Goal: Task Accomplishment & Management: Use online tool/utility

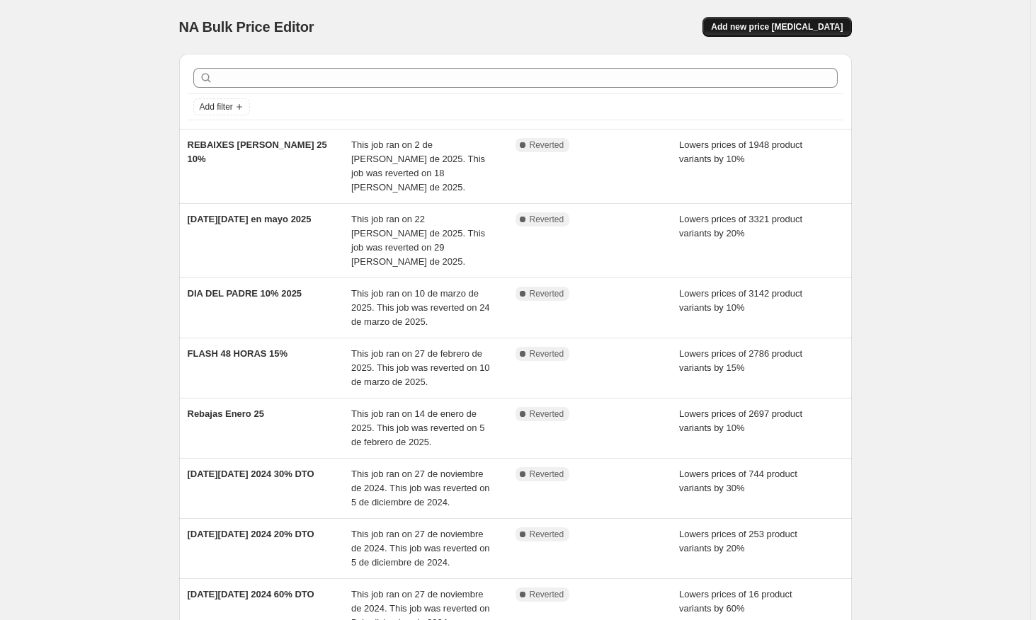
click at [785, 30] on span "Add new price [MEDICAL_DATA]" at bounding box center [777, 26] width 132 height 11
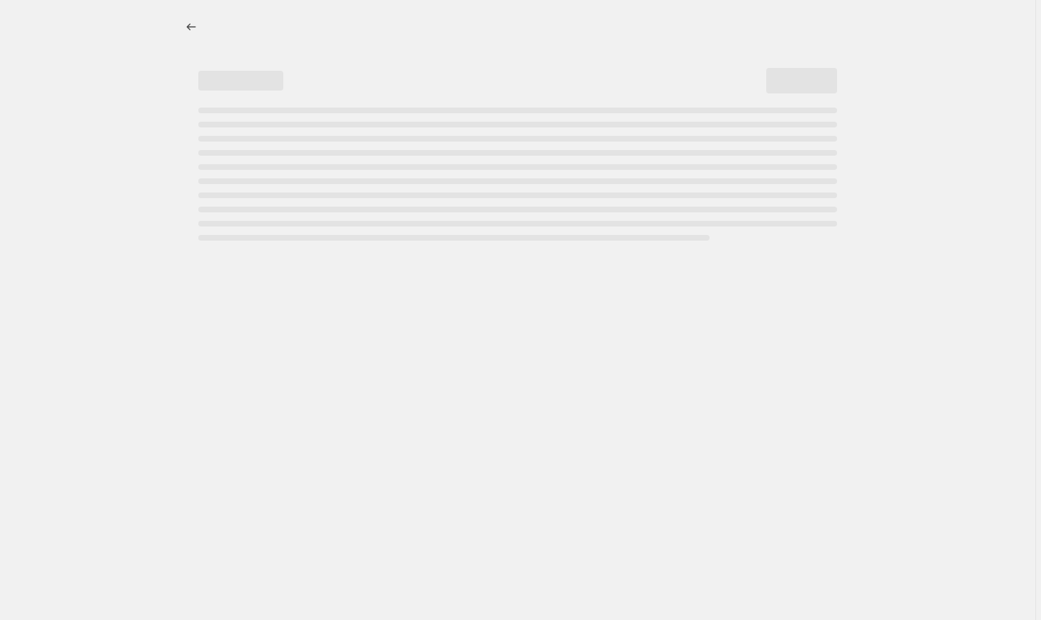
select select "percentage"
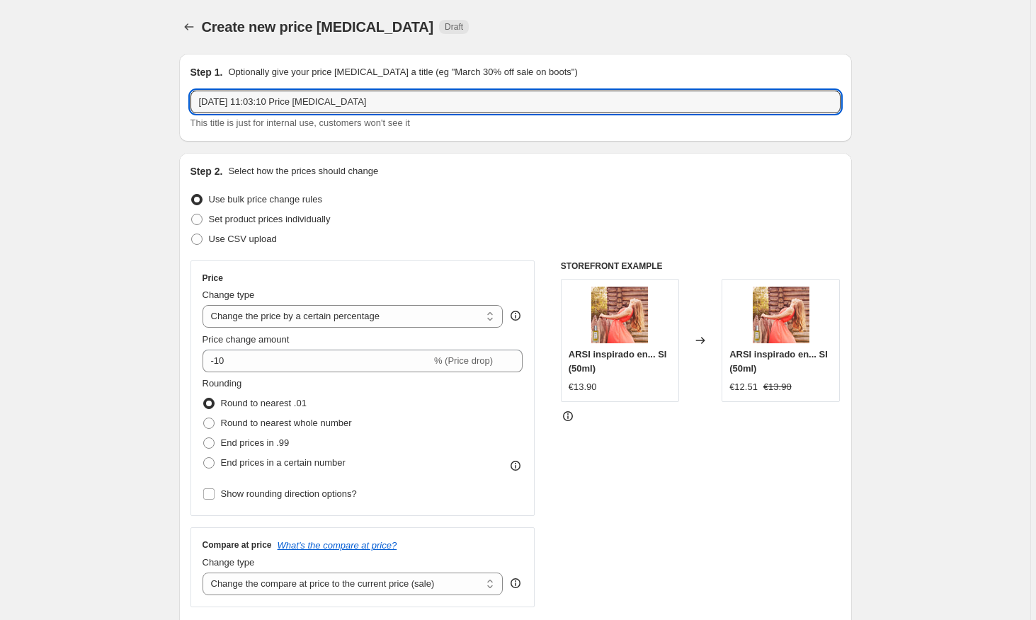
drag, startPoint x: 393, startPoint y: 100, endPoint x: 20, endPoint y: 101, distance: 373.1
type input "FLASH VUELTA AL COLE 15%"
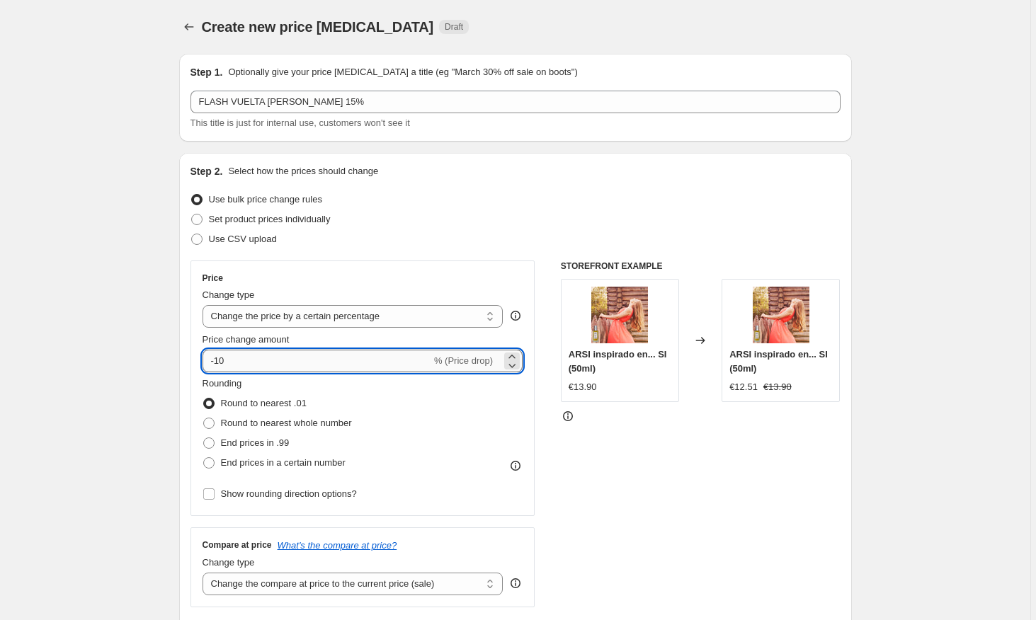
click at [276, 367] on input "-10" at bounding box center [316, 361] width 229 height 23
type input "-15"
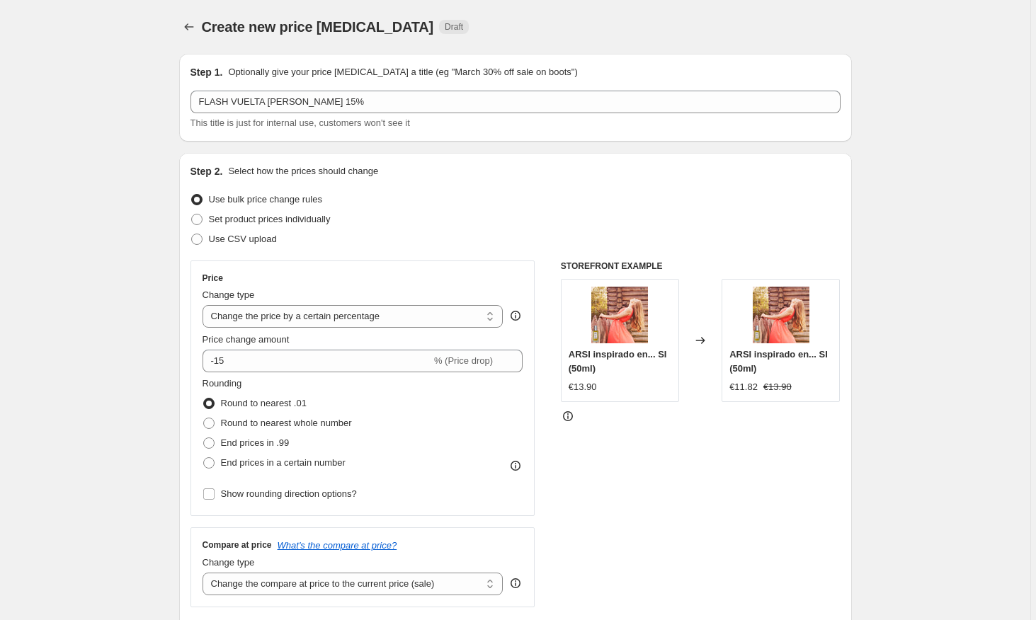
click at [337, 392] on fieldset "Rounding Round to nearest .01 Round to nearest whole number End prices in .99 E…" at bounding box center [276, 425] width 149 height 96
click at [210, 423] on span at bounding box center [208, 423] width 11 height 11
click at [204, 418] on input "Round to nearest whole number" at bounding box center [203, 418] width 1 height 1
radio input "true"
click at [212, 449] on span at bounding box center [208, 443] width 11 height 11
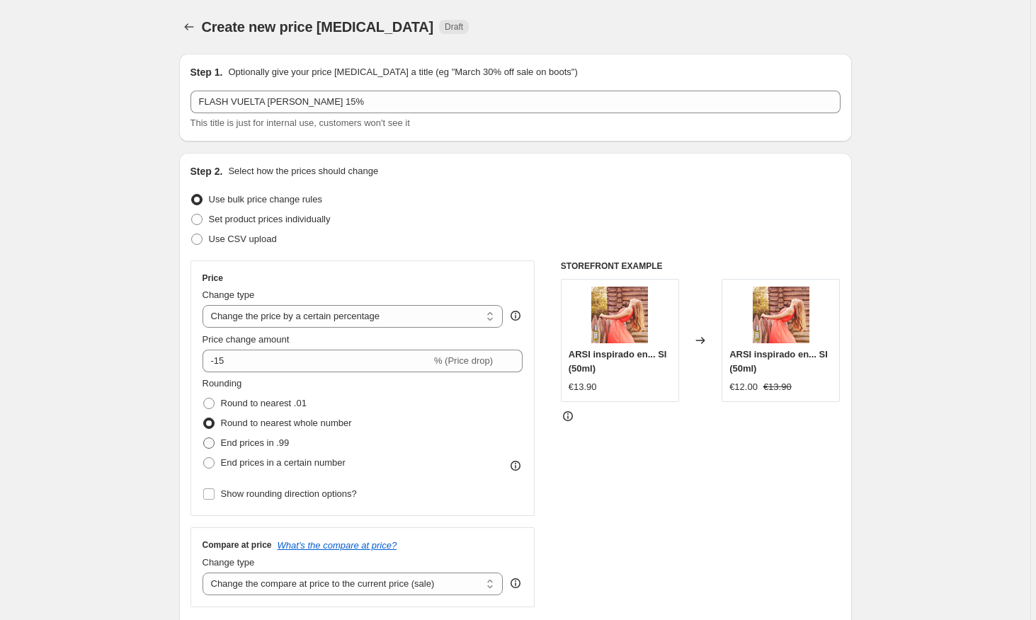
click at [204, 438] on input "End prices in .99" at bounding box center [203, 438] width 1 height 1
radio input "true"
click at [212, 426] on span at bounding box center [208, 423] width 11 height 11
click at [204, 418] on input "Round to nearest whole number" at bounding box center [203, 418] width 1 height 1
radio input "true"
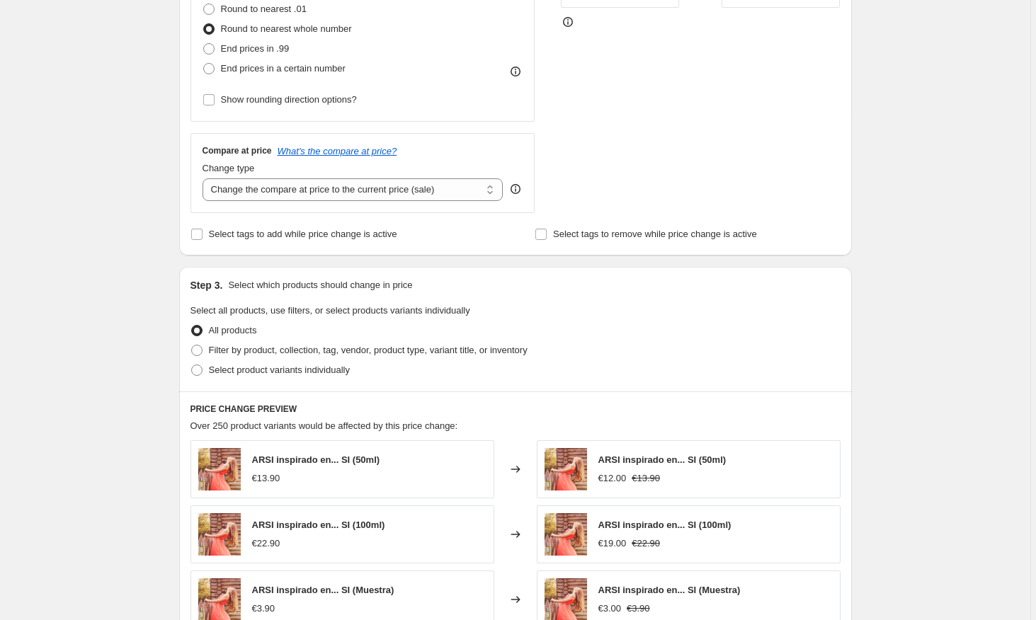
scroll to position [231, 0]
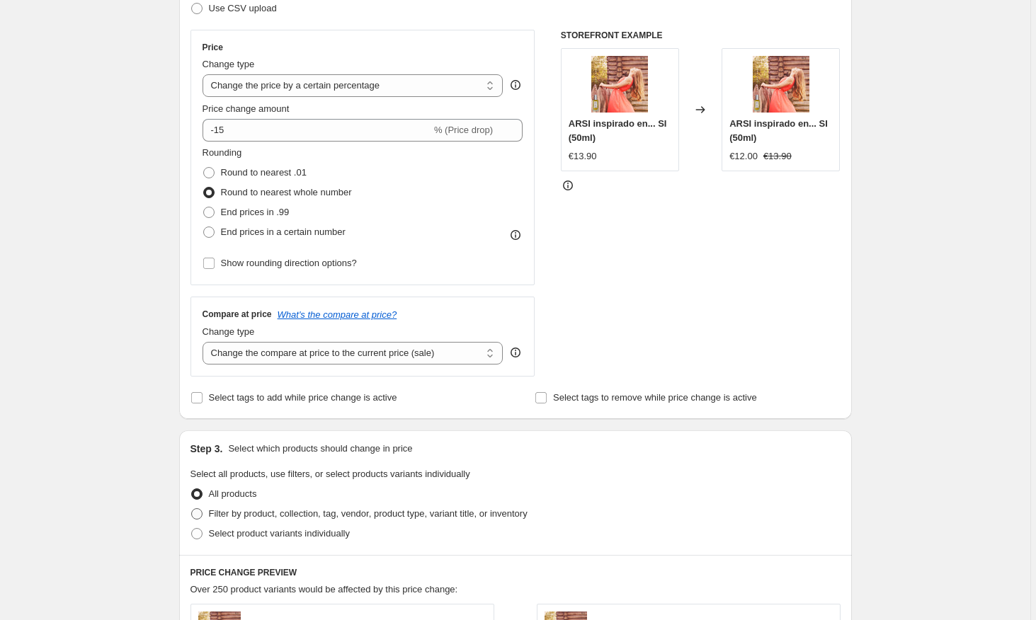
click at [200, 515] on span at bounding box center [196, 513] width 11 height 11
click at [192, 509] on input "Filter by product, collection, tag, vendor, product type, variant title, or inv…" at bounding box center [191, 508] width 1 height 1
radio input "true"
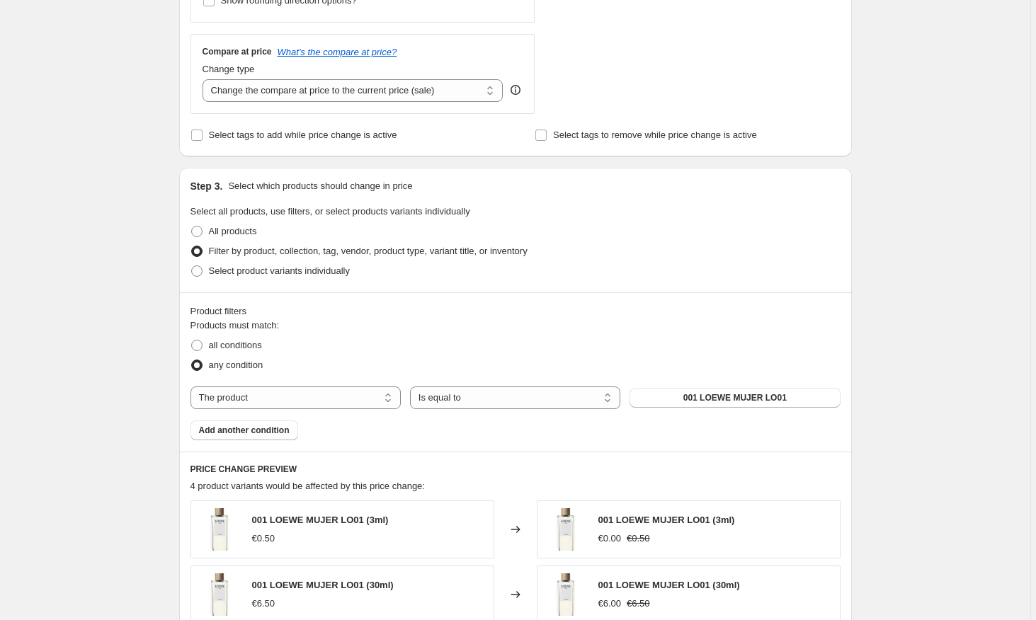
scroll to position [575, 0]
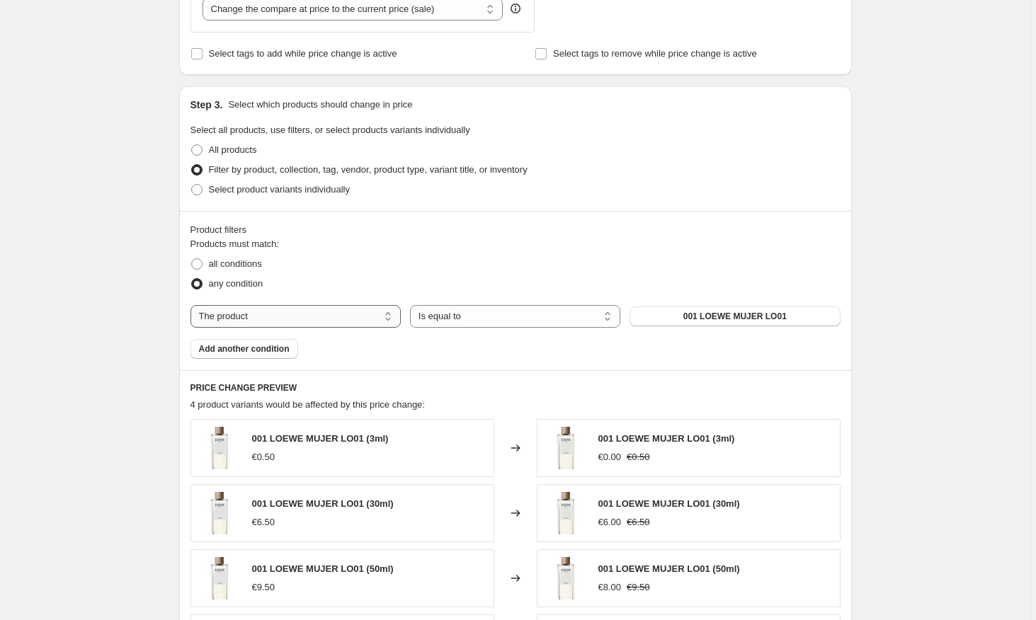
select select "collection"
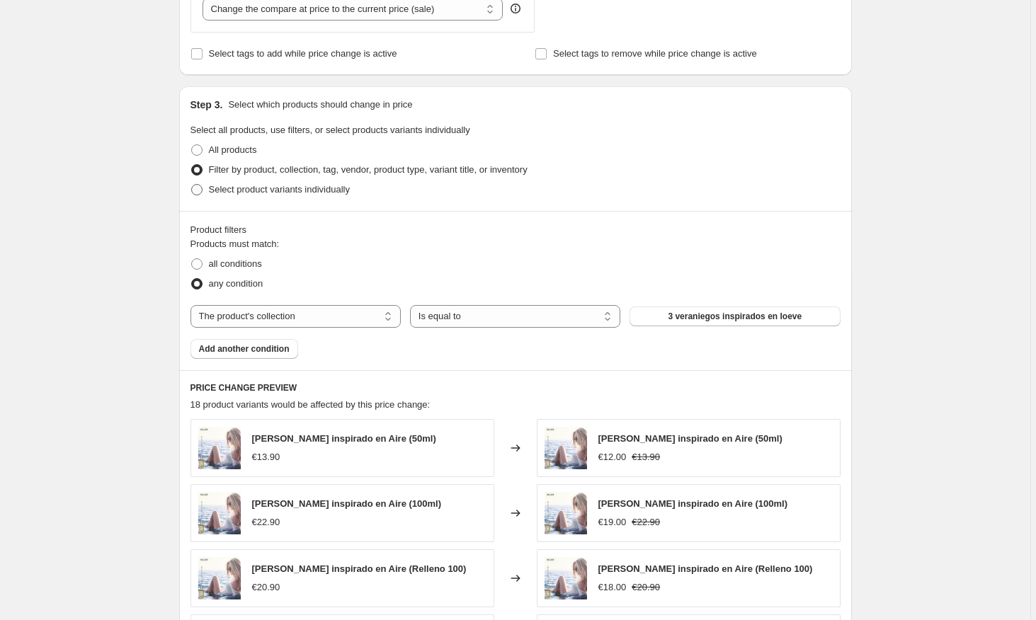
click at [245, 190] on span "Select product variants individually" at bounding box center [279, 189] width 141 height 11
click at [192, 185] on input "Select product variants individually" at bounding box center [191, 184] width 1 height 1
radio input "true"
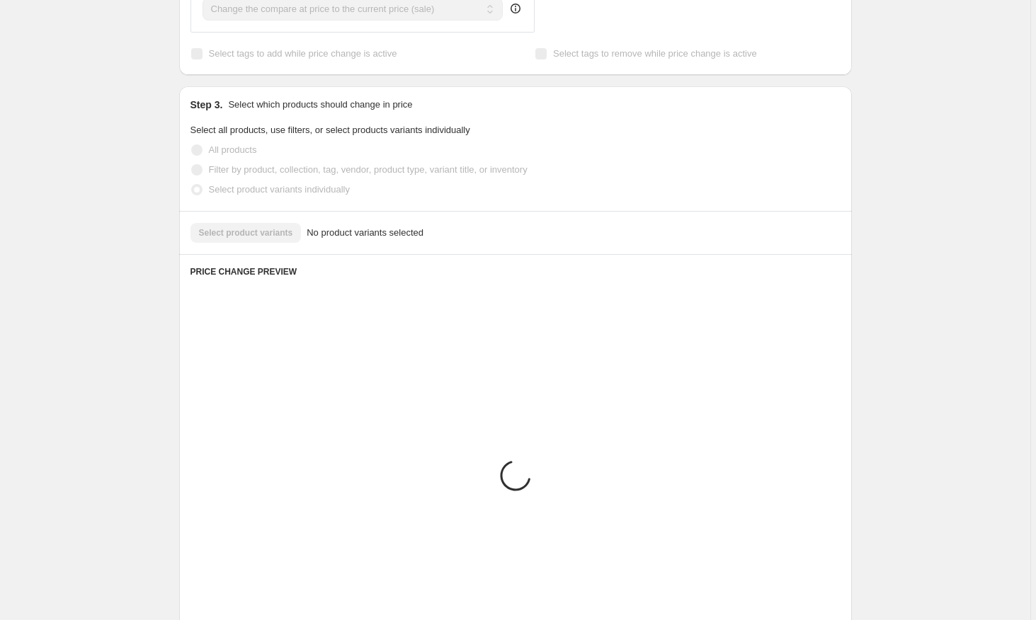
scroll to position [481, 0]
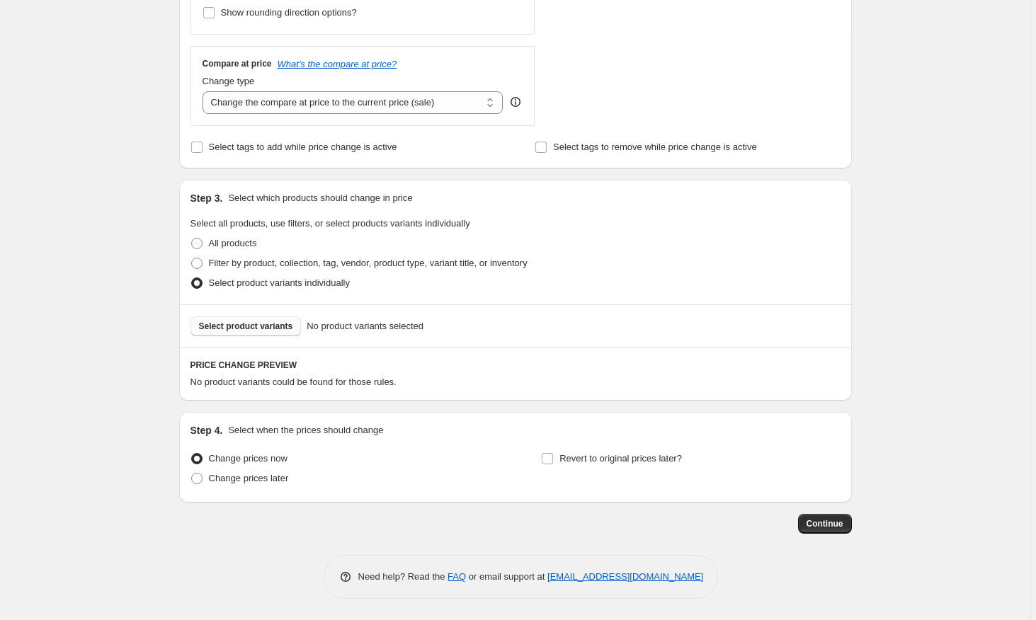
click at [256, 331] on span "Select product variants" at bounding box center [246, 326] width 94 height 11
click at [202, 244] on span at bounding box center [196, 243] width 11 height 11
click at [192, 239] on input "All products" at bounding box center [191, 238] width 1 height 1
radio input "true"
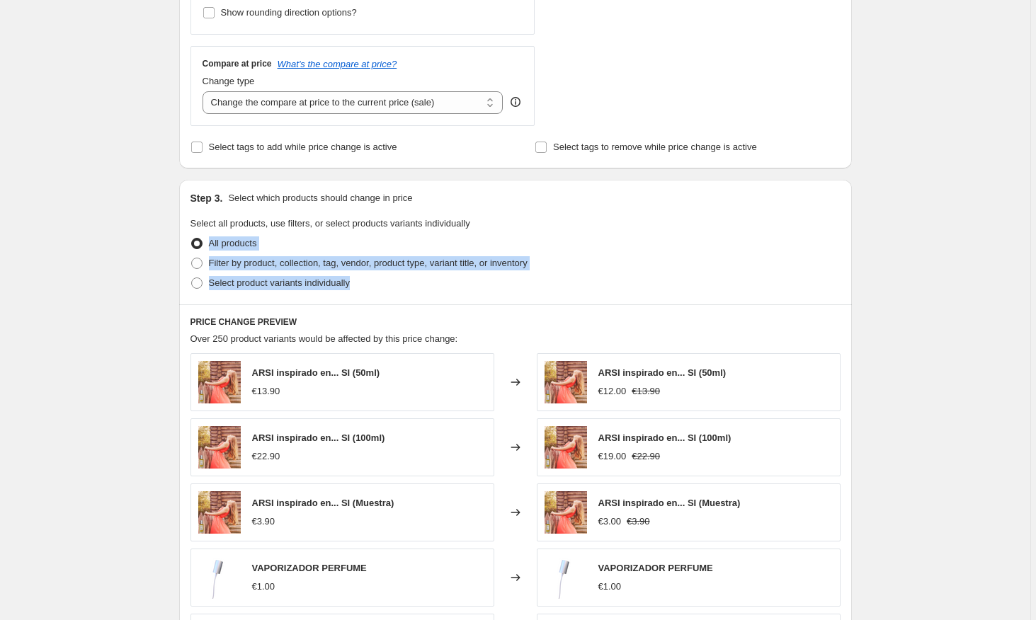
drag, startPoint x: 350, startPoint y: 287, endPoint x: 195, endPoint y: 246, distance: 160.2
click at [195, 246] on ul "All products Filter by product, collection, tag, vendor, product type, variant …" at bounding box center [515, 263] width 650 height 59
click at [200, 258] on span at bounding box center [196, 263] width 11 height 11
click at [192, 258] on input "Filter by product, collection, tag, vendor, product type, variant title, or inv…" at bounding box center [191, 258] width 1 height 1
radio input "true"
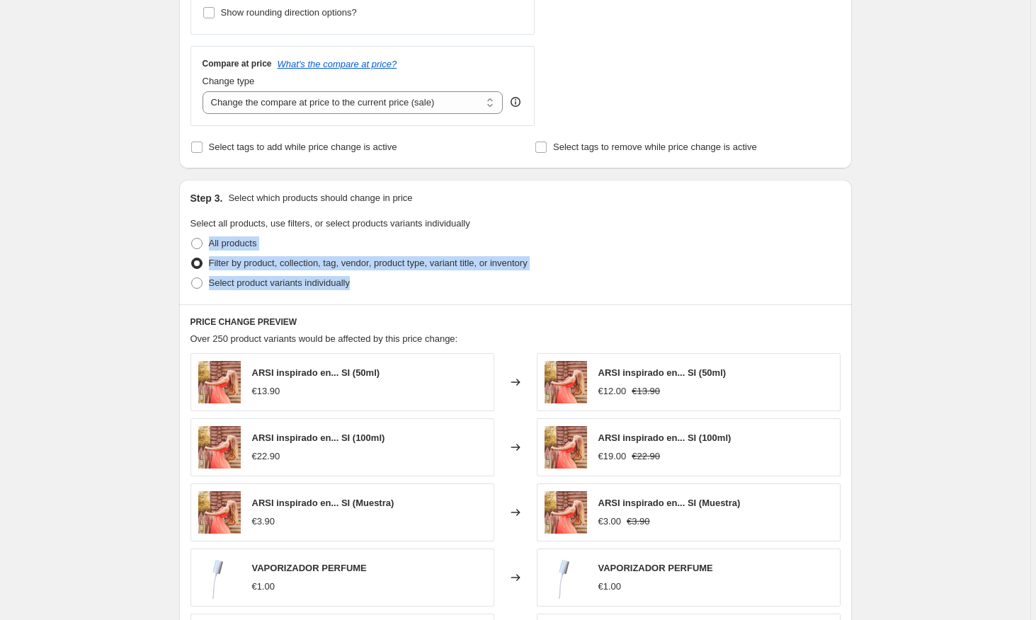
select select "collection"
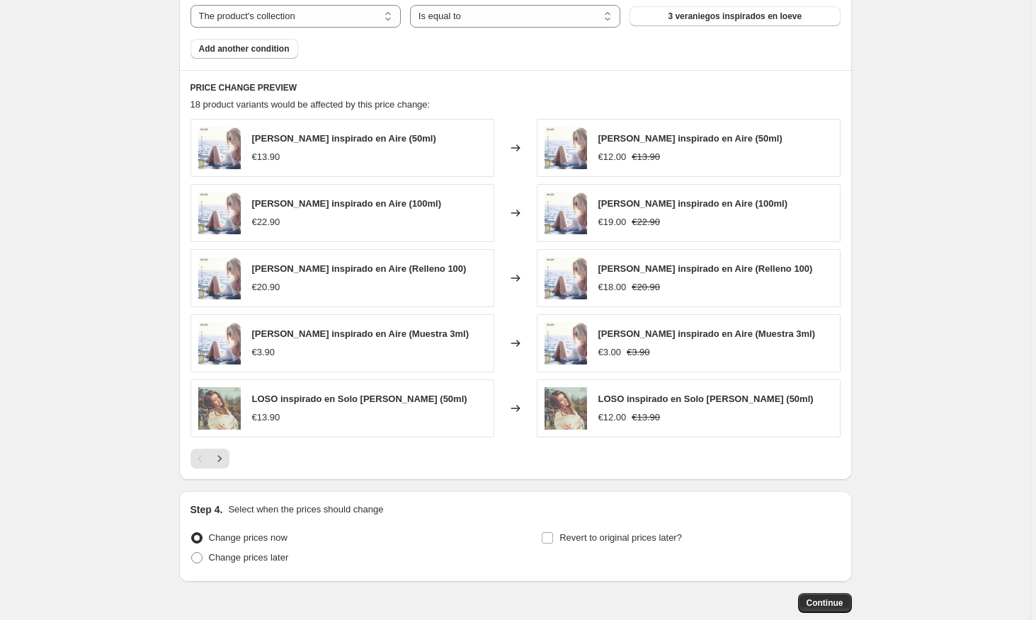
scroll to position [821, 0]
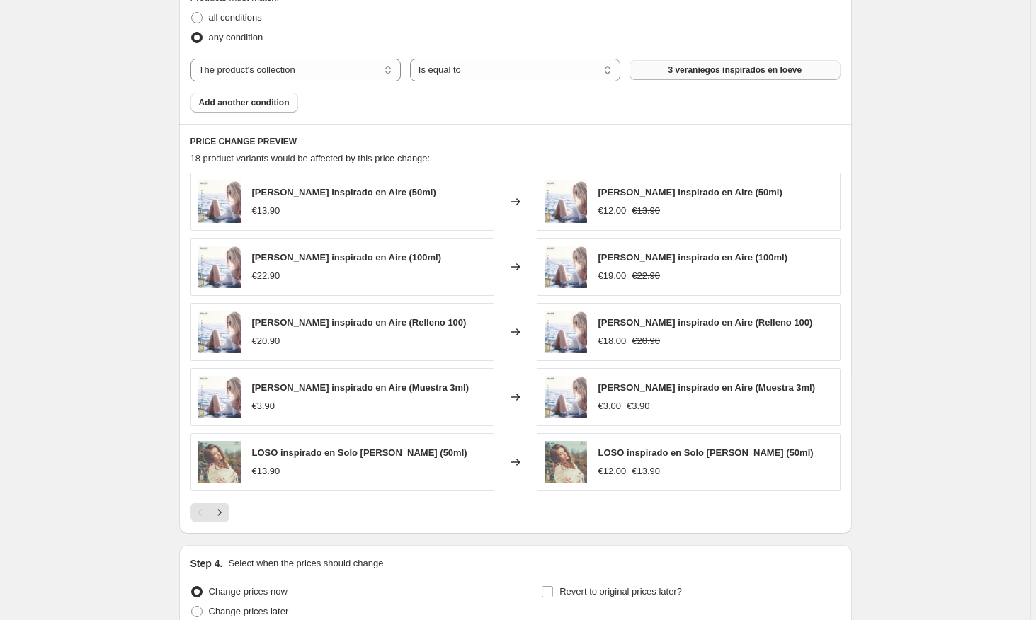
click at [714, 68] on span "3 veraniegos inspirados en loeve" at bounding box center [735, 69] width 134 height 11
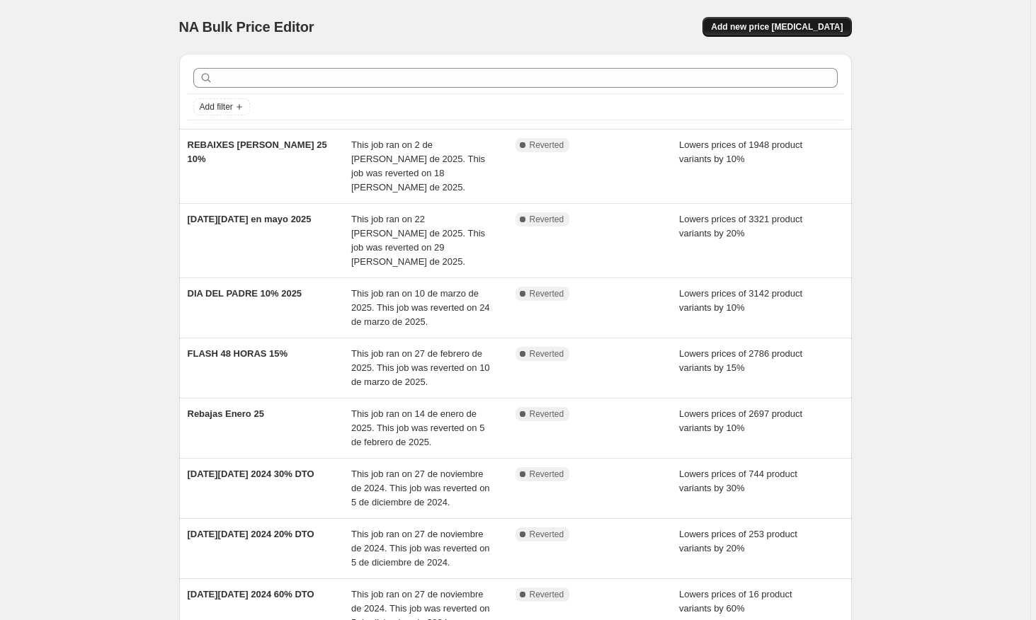
click at [814, 33] on button "Add new price [MEDICAL_DATA]" at bounding box center [776, 27] width 149 height 20
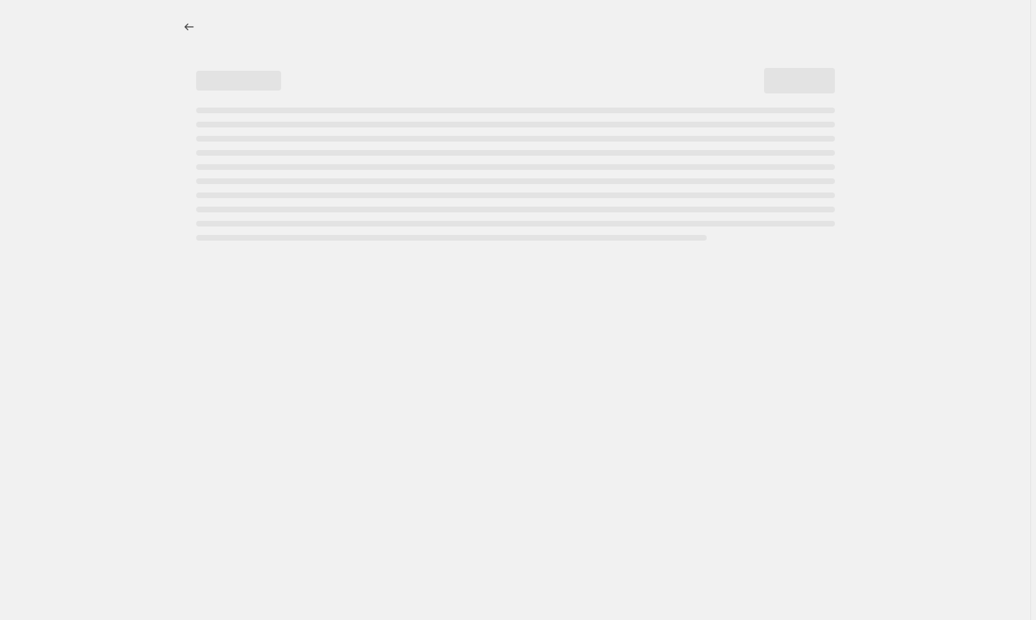
select select "percentage"
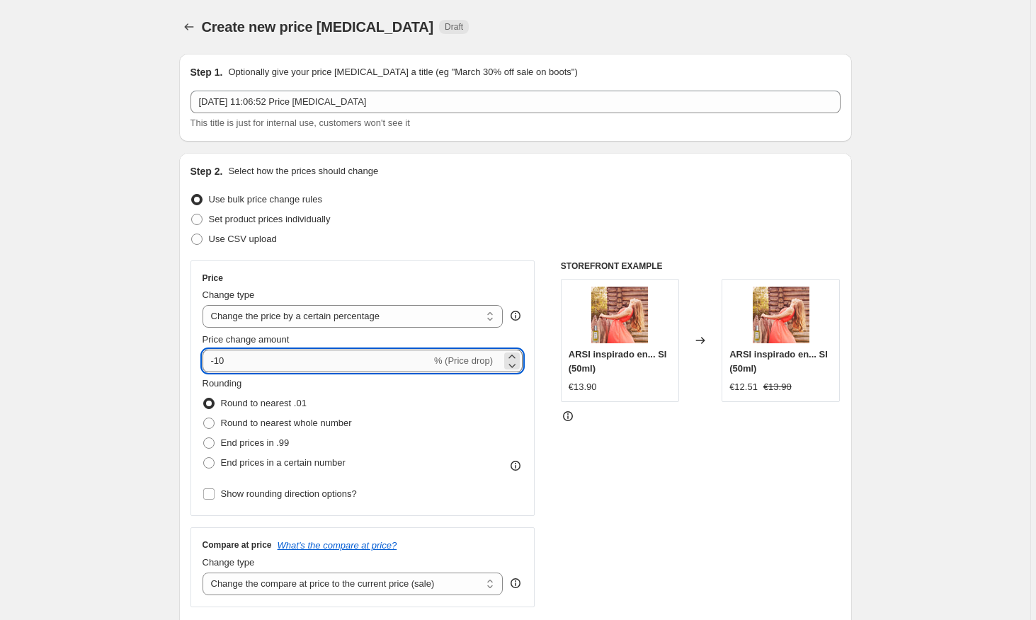
click at [270, 365] on input "-10" at bounding box center [316, 361] width 229 height 23
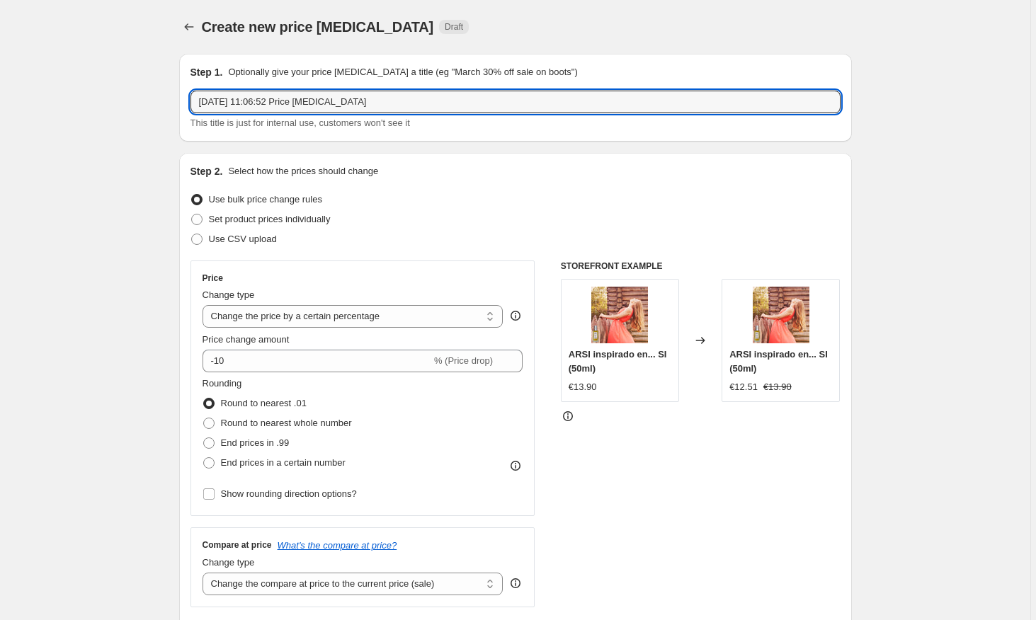
drag, startPoint x: 415, startPoint y: 91, endPoint x: 430, endPoint y: 139, distance: 51.1
click at [349, 116] on div "[DATE] 11:06:52 Price [MEDICAL_DATA] This title is just for internal use, custo…" at bounding box center [515, 111] width 650 height 40
type input "VENTA FLSH VUELTA [PERSON_NAME] 15%"
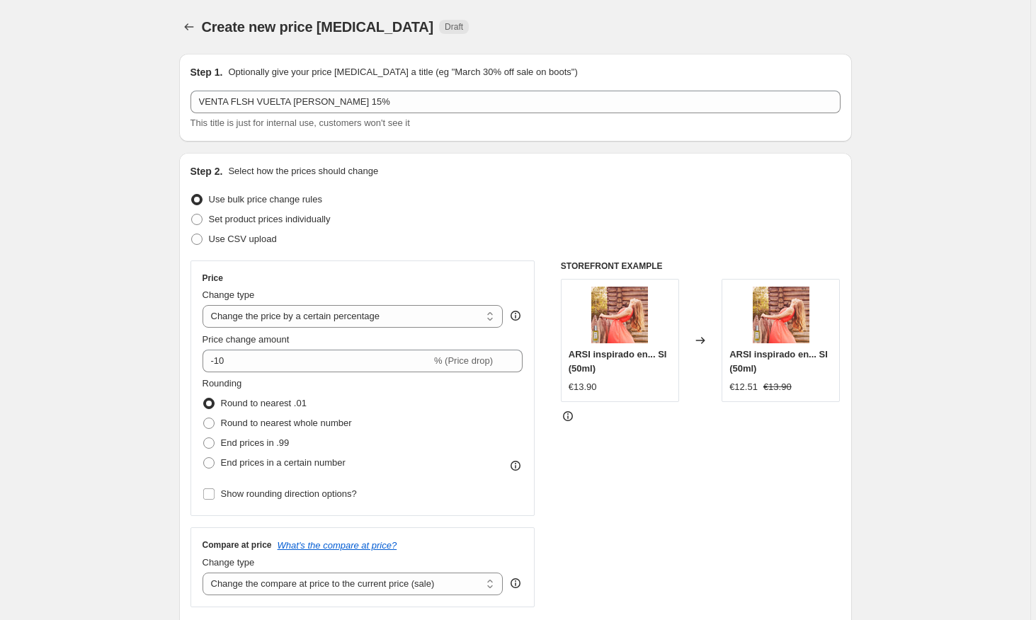
click at [244, 375] on div "Price Change type Change the price to a certain amount Change the price by a ce…" at bounding box center [362, 389] width 321 height 232
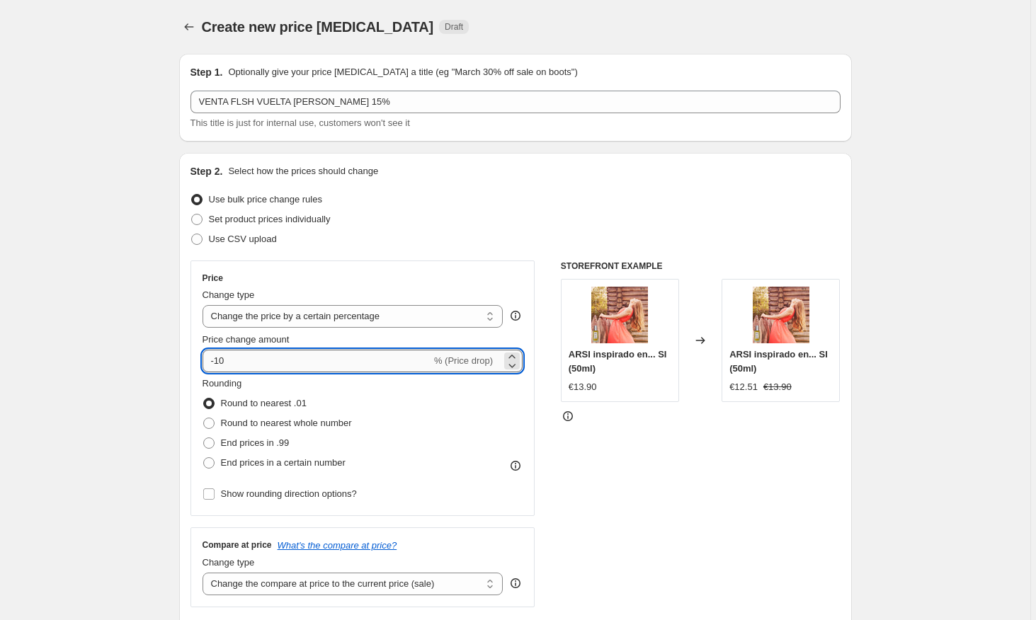
click at [245, 370] on input "-10" at bounding box center [316, 361] width 229 height 23
type input "-15"
click at [372, 396] on div "Rounding Round to nearest .01 Round to nearest whole number End prices in .99 E…" at bounding box center [362, 425] width 321 height 96
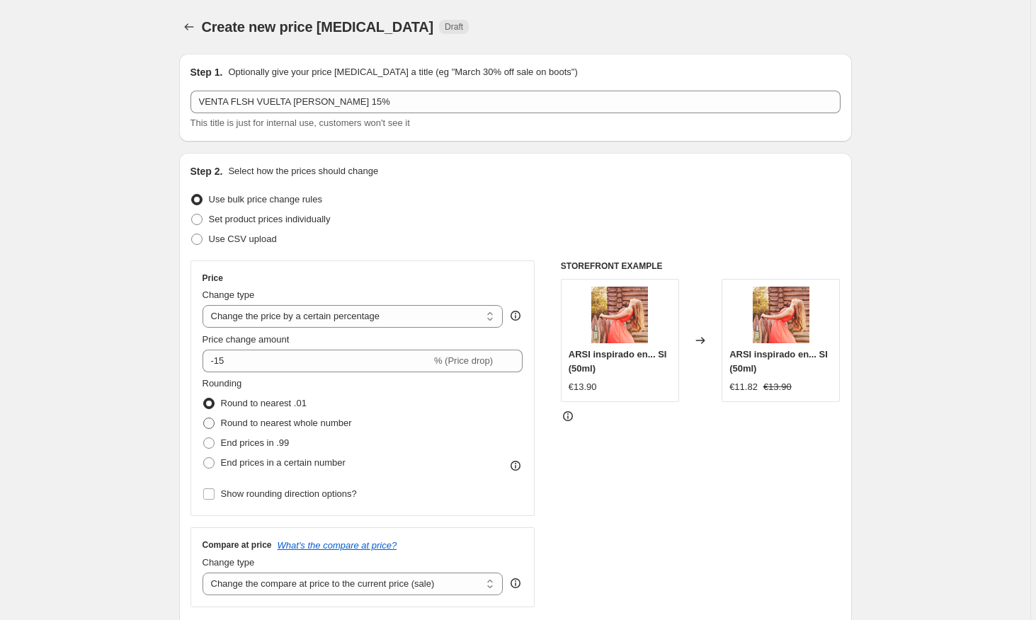
click at [210, 423] on span at bounding box center [208, 423] width 11 height 11
click at [204, 418] on input "Round to nearest whole number" at bounding box center [203, 418] width 1 height 1
radio input "true"
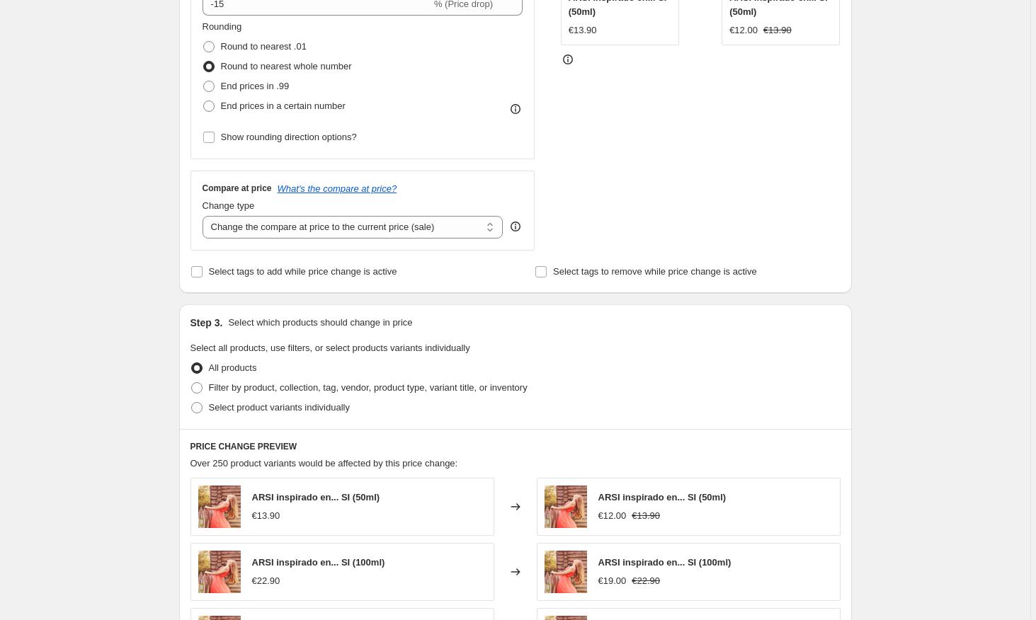
scroll to position [438, 0]
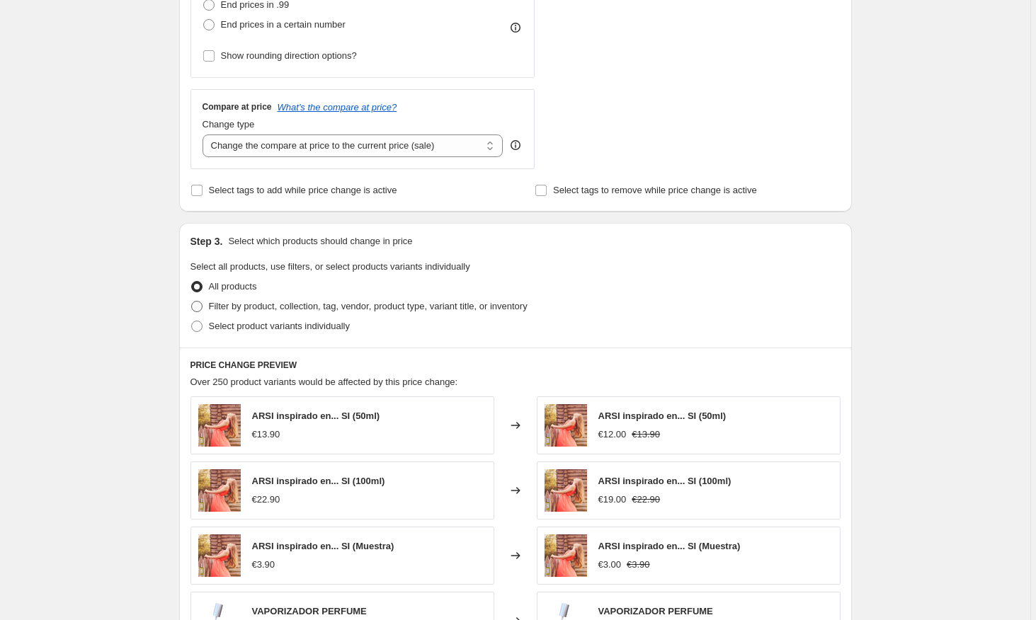
click at [201, 301] on span at bounding box center [196, 306] width 11 height 11
click at [192, 301] on input "Filter by product, collection, tag, vendor, product type, variant title, or inv…" at bounding box center [191, 301] width 1 height 1
radio input "true"
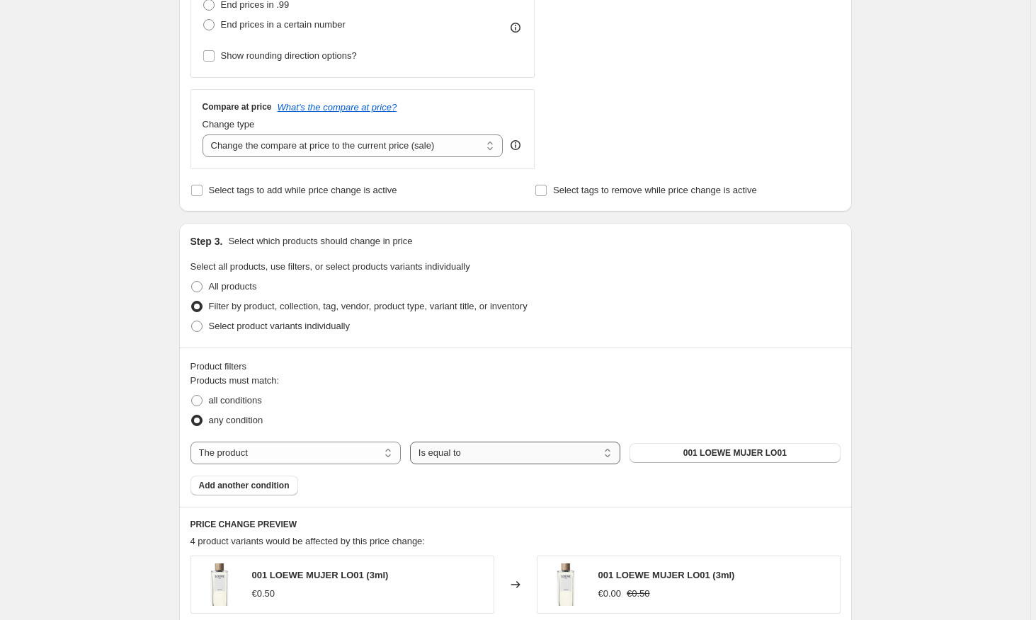
scroll to position [566, 0]
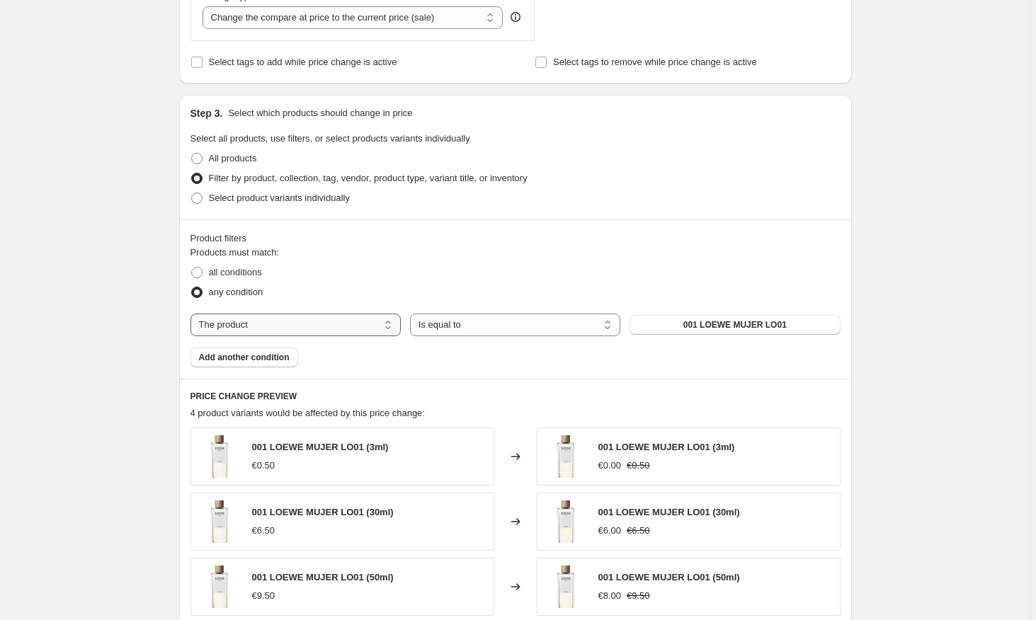
select select "collection"
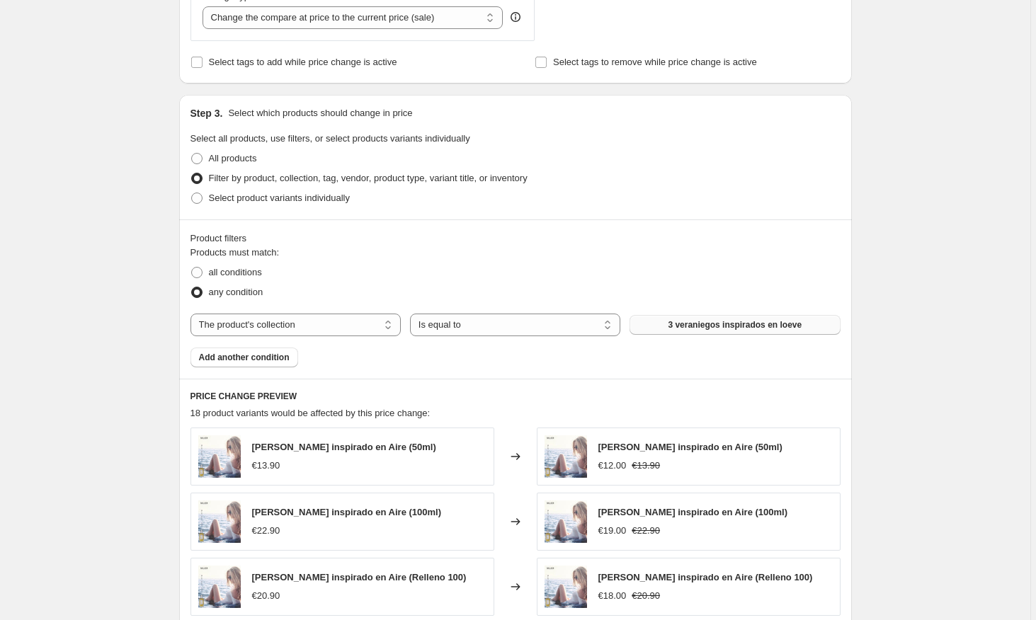
click at [678, 326] on span "3 veraniegos inspirados en loeve" at bounding box center [735, 324] width 134 height 11
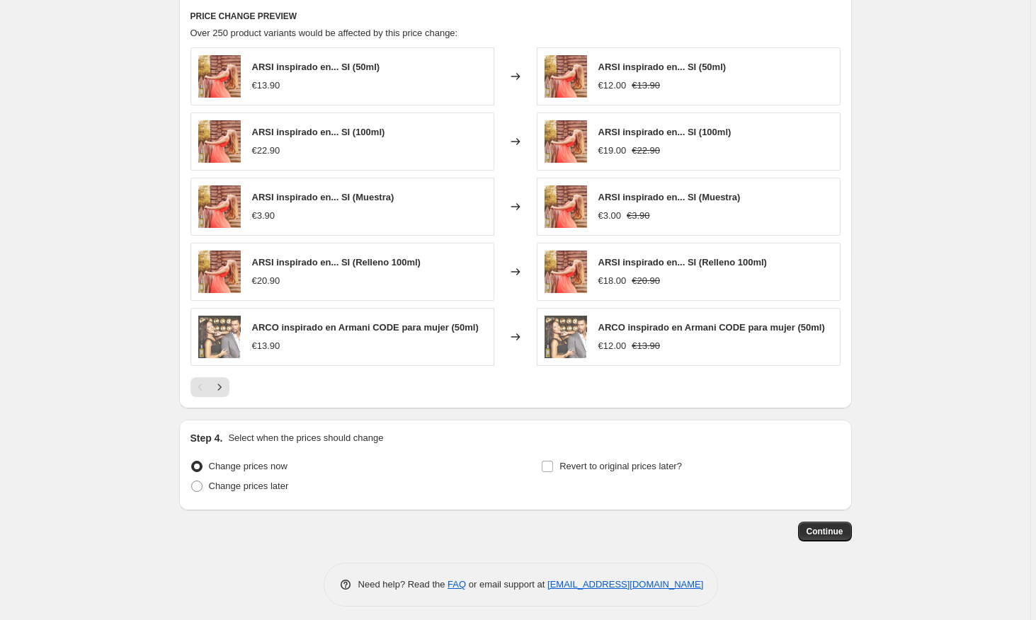
scroll to position [656, 0]
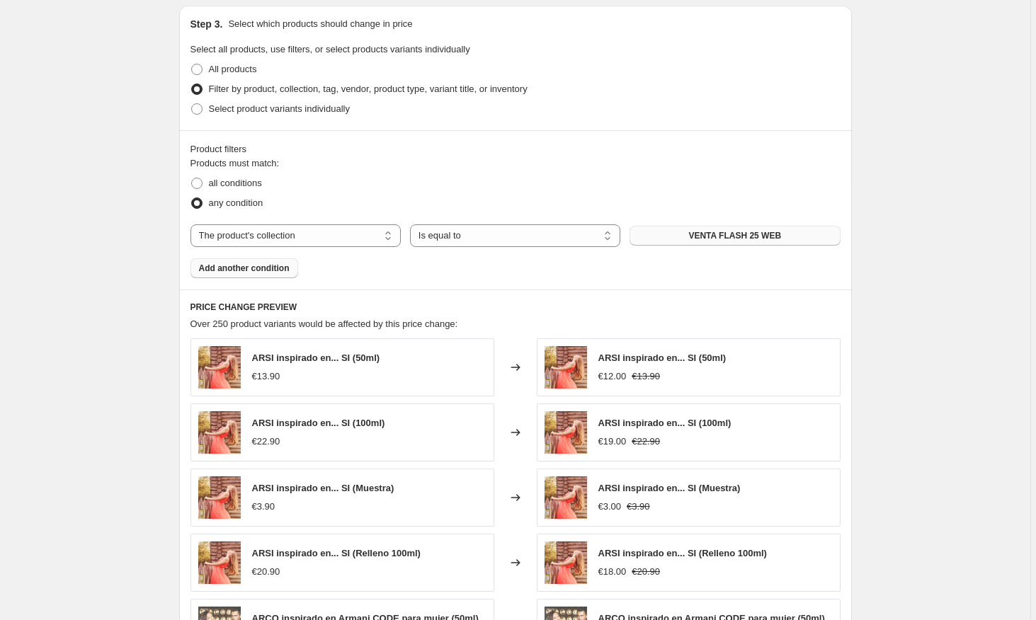
click at [251, 263] on span "Add another condition" at bounding box center [244, 268] width 91 height 11
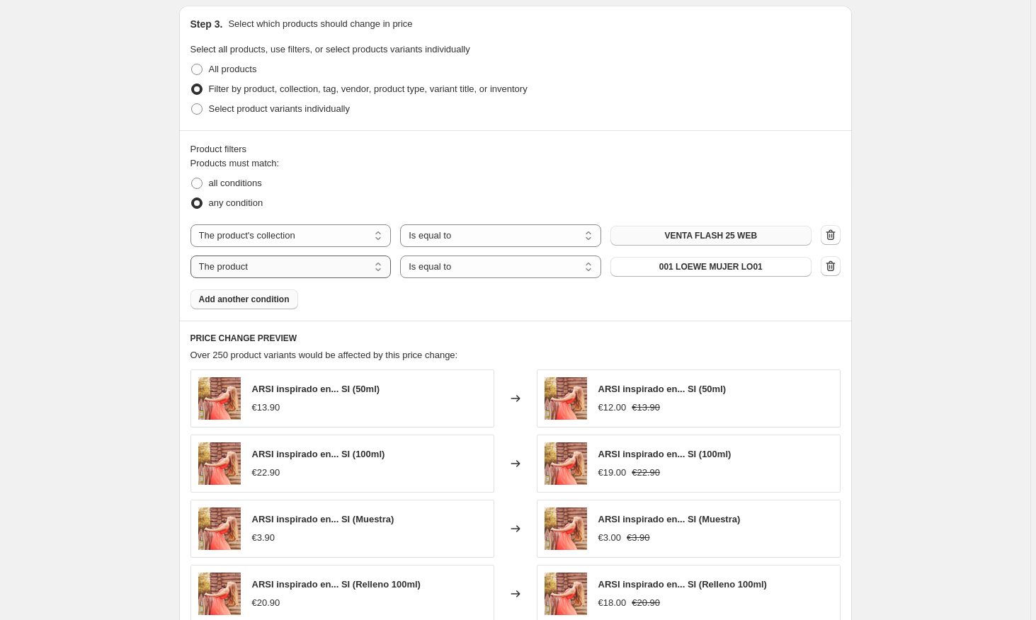
select select "collection"
click at [700, 267] on span "3 veraniegos inspirados en loeve" at bounding box center [711, 266] width 134 height 11
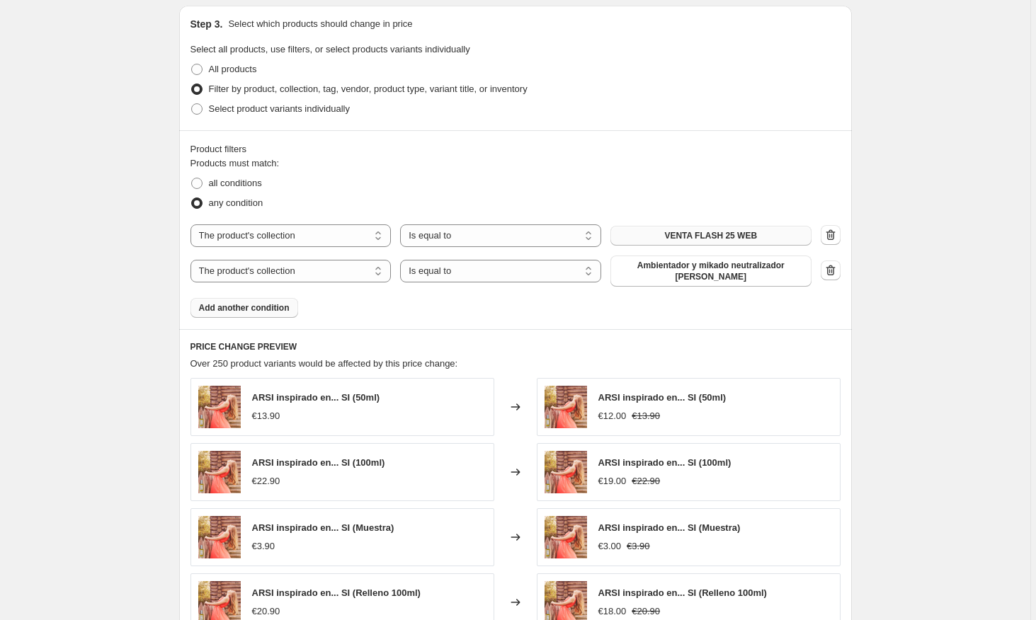
click at [256, 308] on span "Add another condition" at bounding box center [244, 307] width 91 height 11
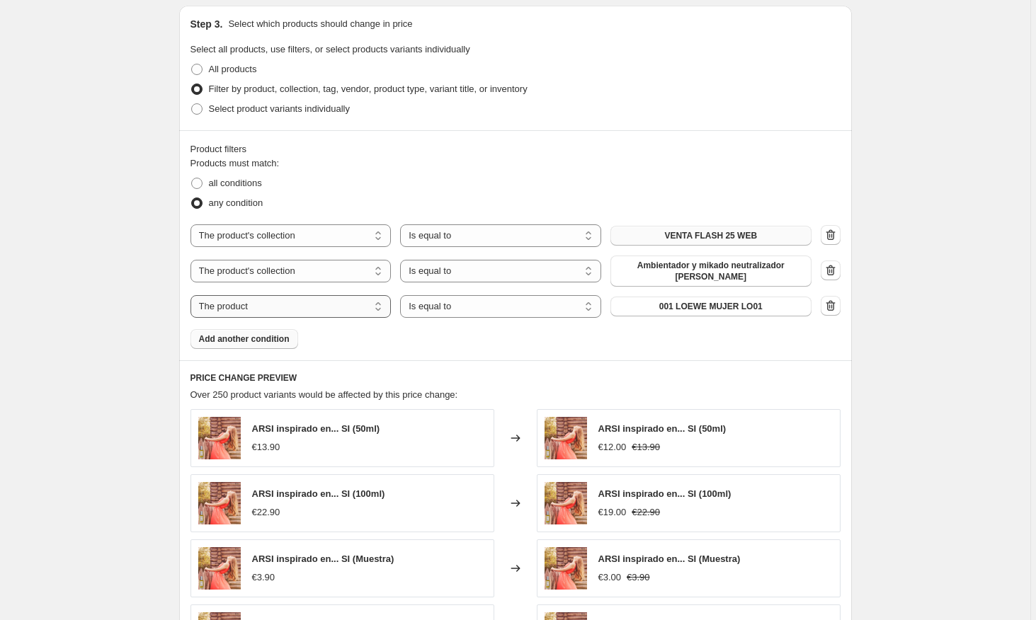
select select "collection"
click at [677, 306] on span "3 veraniegos inspirados en loeve" at bounding box center [711, 306] width 134 height 11
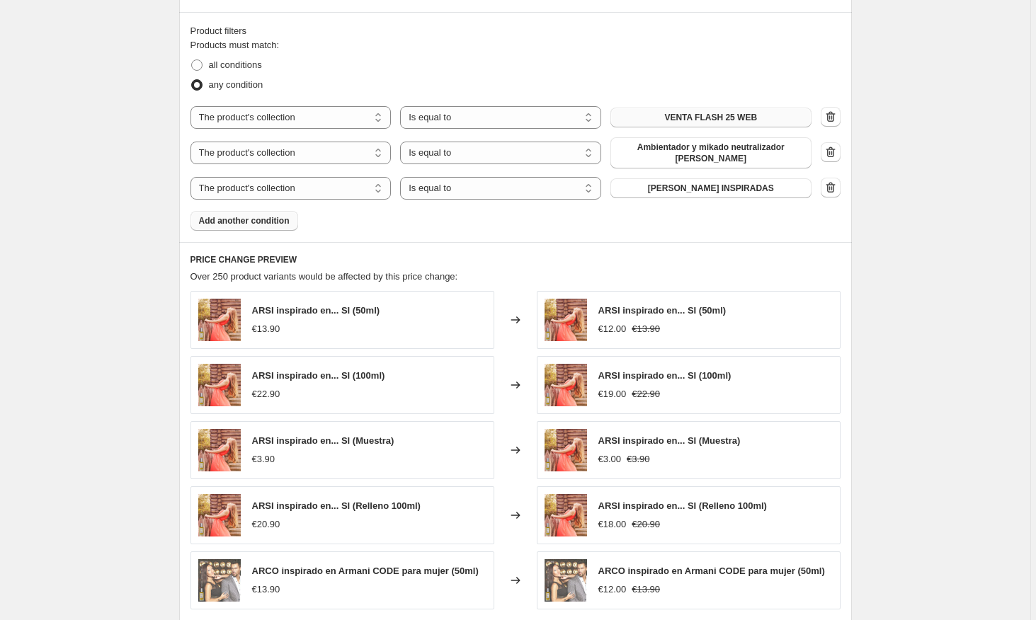
scroll to position [626, 0]
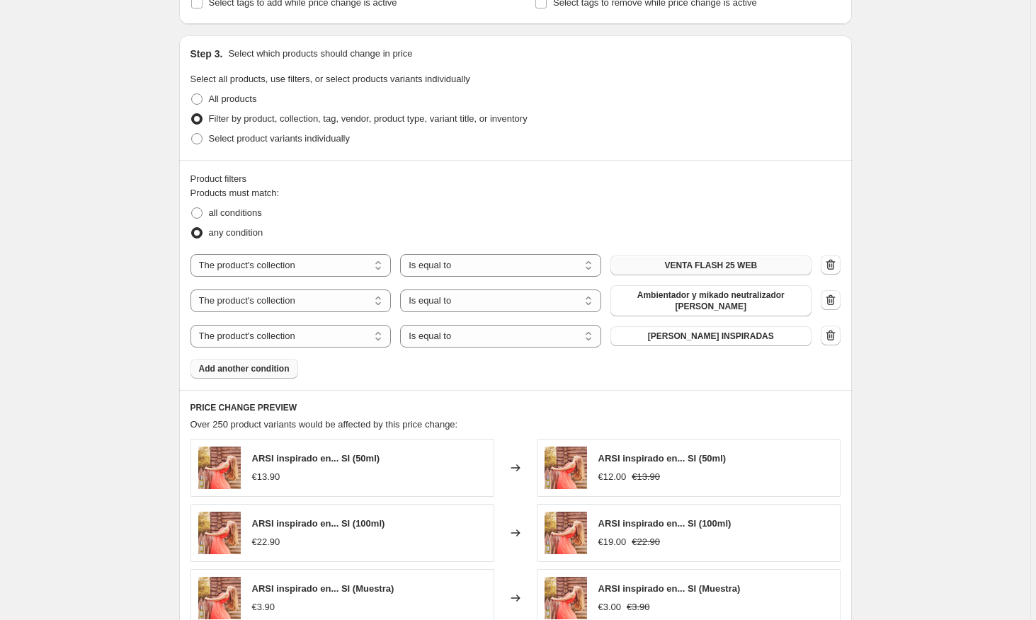
click at [251, 363] on button "Add another condition" at bounding box center [244, 369] width 108 height 20
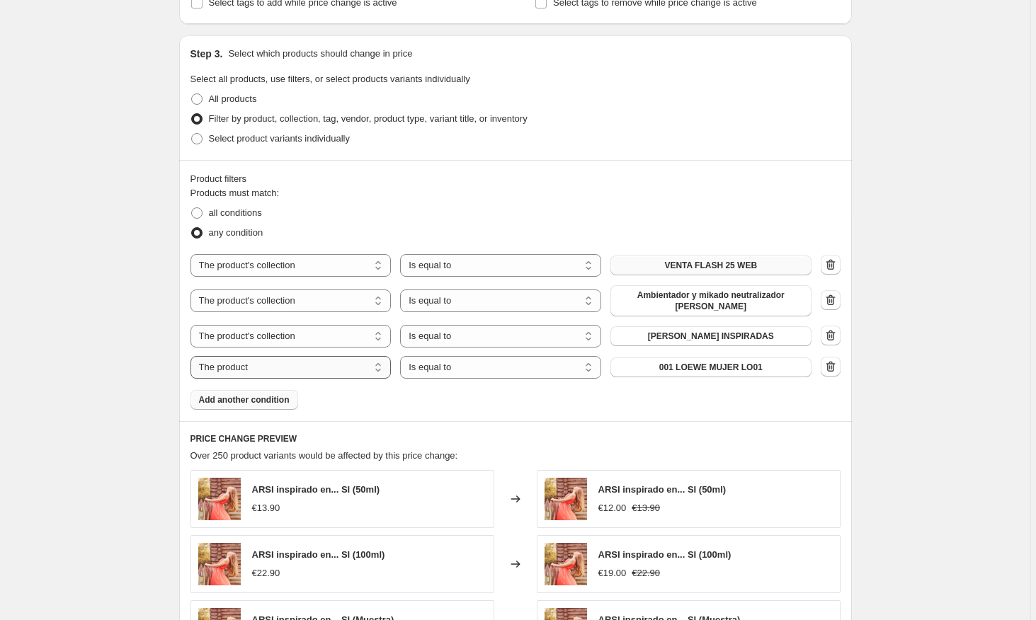
select select "collection"
click at [718, 374] on button "3 veraniegos inspirados en loeve" at bounding box center [710, 368] width 201 height 20
click at [288, 396] on span "Add another condition" at bounding box center [244, 399] width 91 height 11
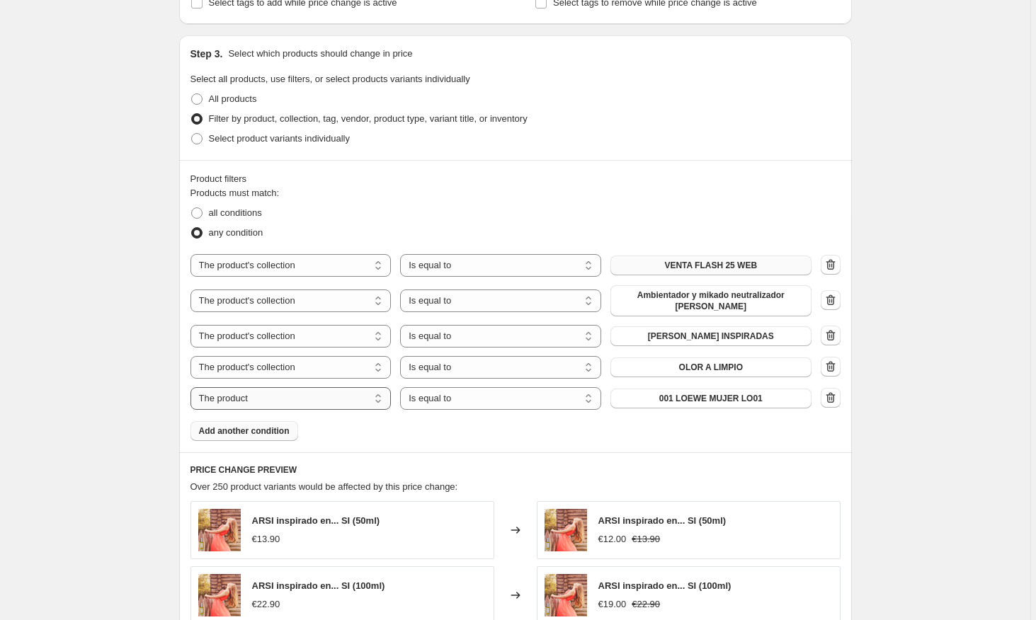
select select "collection"
click at [657, 399] on span "3 veraniegos inspirados en loeve" at bounding box center [711, 398] width 134 height 11
click at [701, 391] on button "PADRES DEPORTISTAS" at bounding box center [710, 399] width 201 height 20
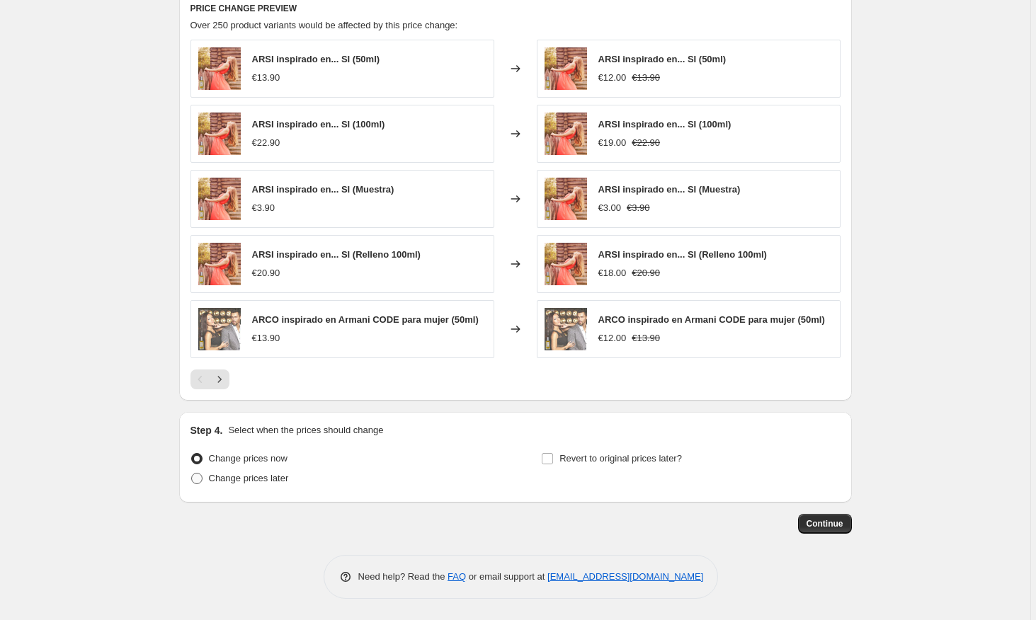
click at [202, 481] on span at bounding box center [196, 478] width 11 height 11
click at [192, 474] on input "Change prices later" at bounding box center [191, 473] width 1 height 1
radio input "true"
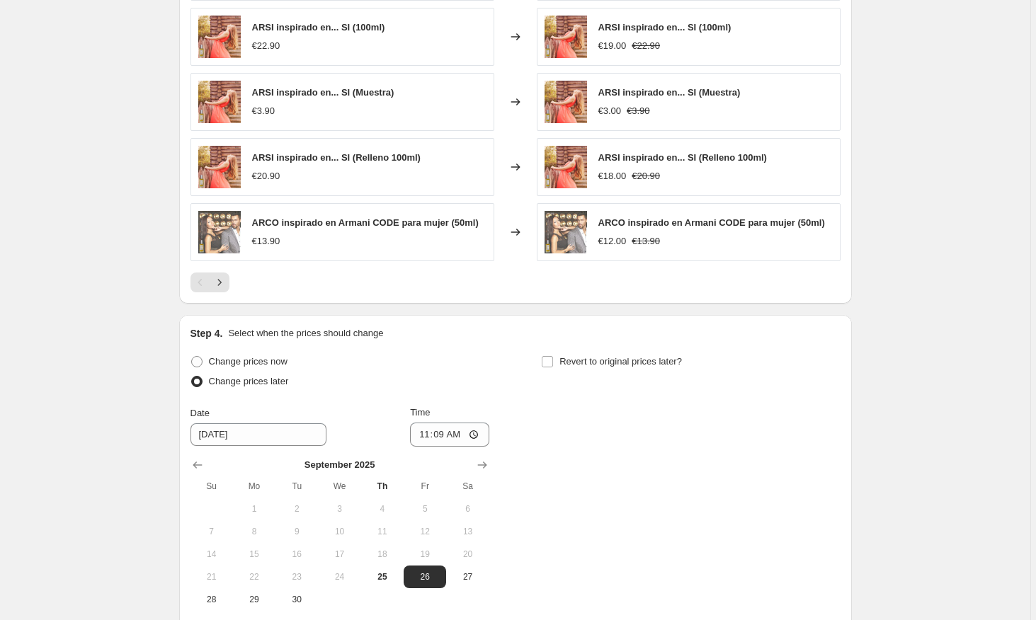
scroll to position [1308, 0]
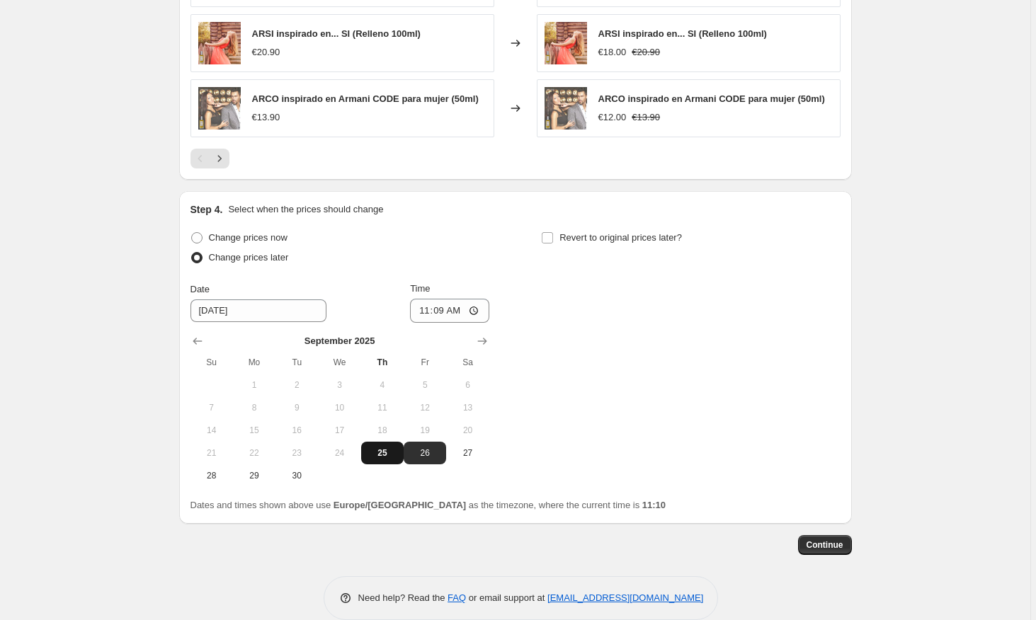
click at [403, 452] on button "25" at bounding box center [382, 453] width 42 height 23
type input "[DATE]"
drag, startPoint x: 486, startPoint y: 316, endPoint x: 413, endPoint y: 308, distance: 74.0
click at [413, 308] on div "Date [DATE] Time 11:09" at bounding box center [339, 302] width 299 height 41
click at [479, 314] on input "23:09" at bounding box center [449, 311] width 79 height 24
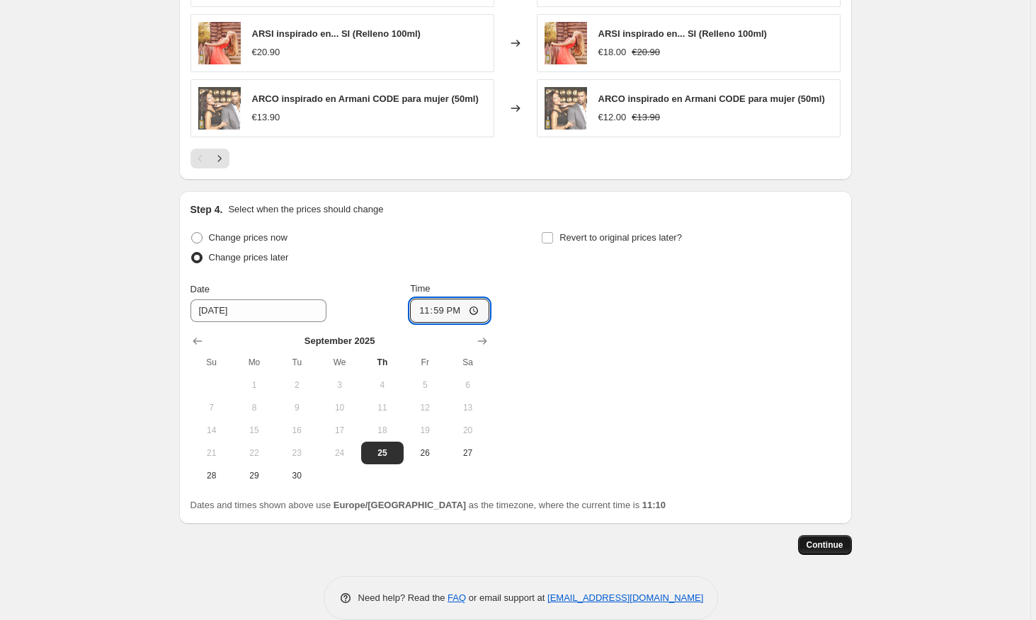
type input "23:59"
click at [838, 552] on button "Continue" at bounding box center [825, 545] width 54 height 20
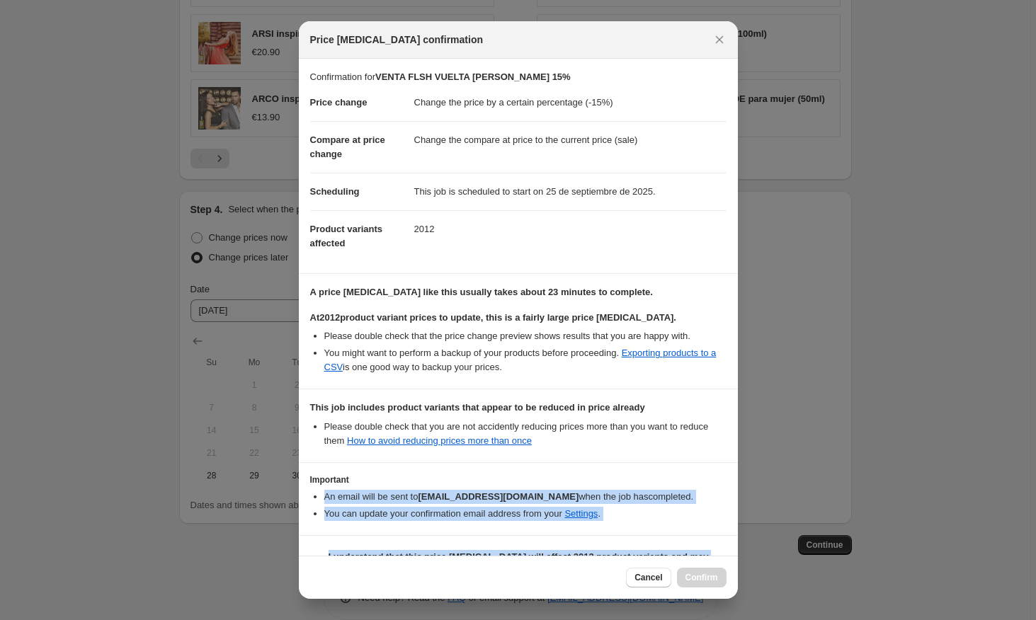
drag, startPoint x: 732, startPoint y: 481, endPoint x: 738, endPoint y: 523, distance: 41.6
click at [737, 515] on div "Confirmation for VENTA FLSH VUELTA [PERSON_NAME] 15% Price change Change the pr…" at bounding box center [518, 307] width 439 height 497
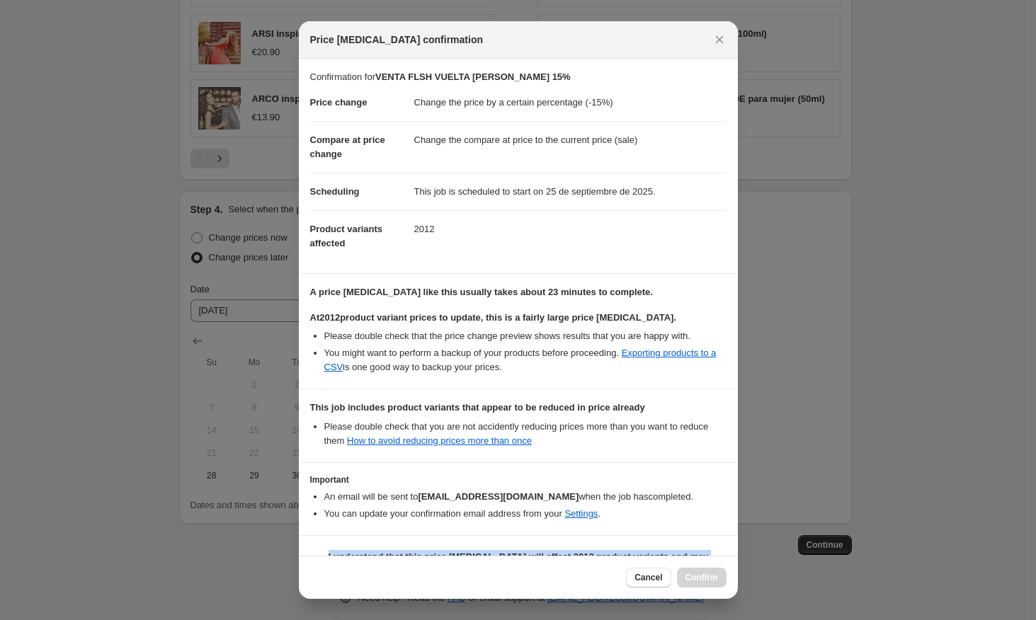
drag, startPoint x: 737, startPoint y: 515, endPoint x: 738, endPoint y: 533, distance: 18.4
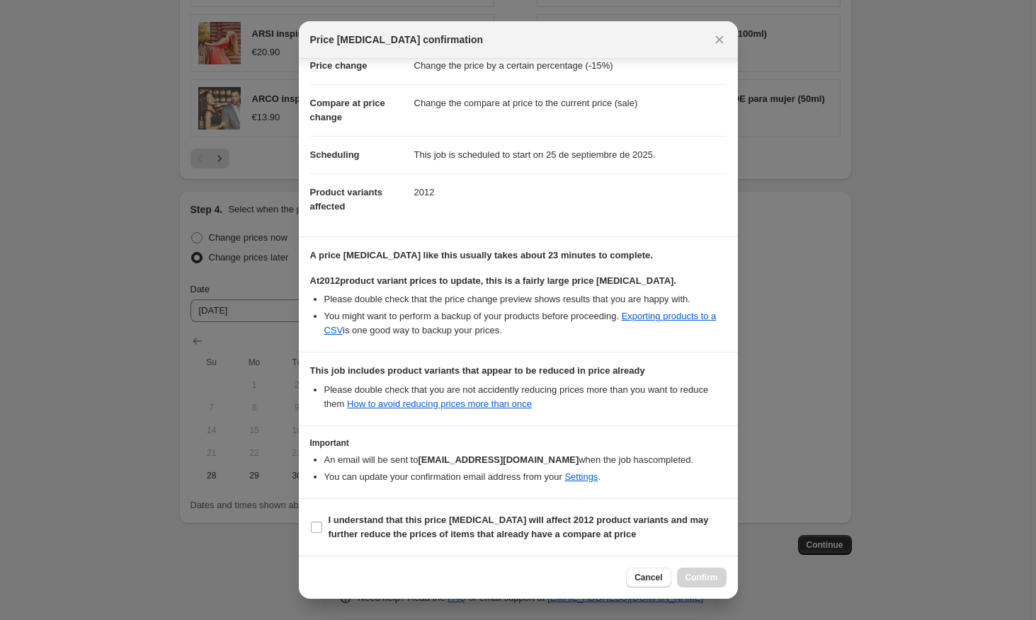
click at [687, 452] on div "Important An email will be sent to [EMAIL_ADDRESS][DOMAIN_NAME] when the job ha…" at bounding box center [518, 461] width 416 height 47
click at [705, 586] on div "Cancel Confirm" at bounding box center [676, 578] width 100 height 20
click at [314, 528] on input "I understand that this price [MEDICAL_DATA] will affect 2012 product variants a…" at bounding box center [316, 527] width 11 height 11
checkbox input "true"
click at [702, 579] on span "Confirm" at bounding box center [701, 577] width 33 height 11
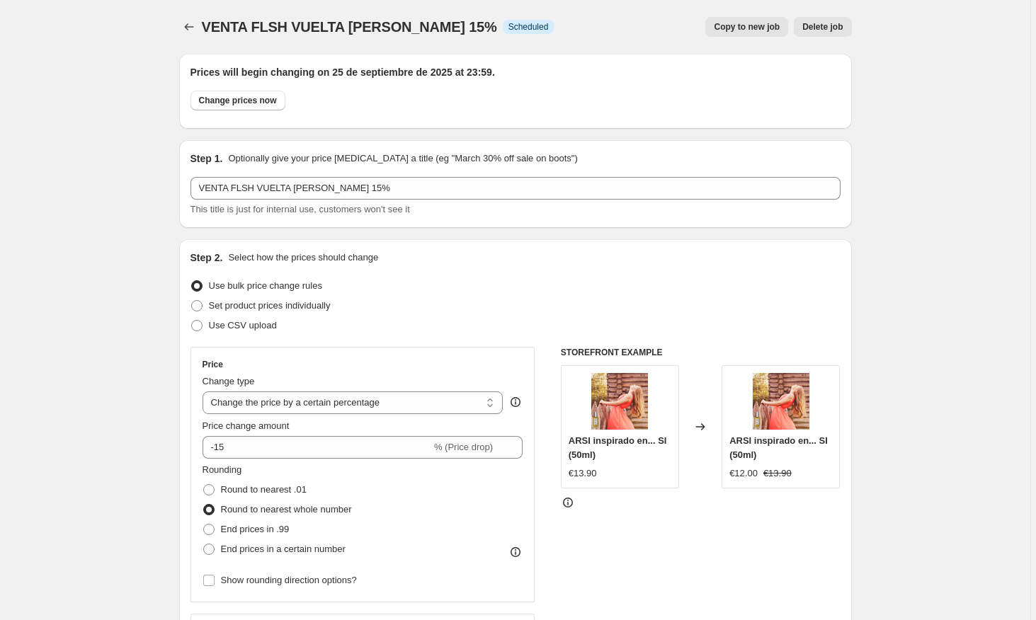
scroll to position [1308, 0]
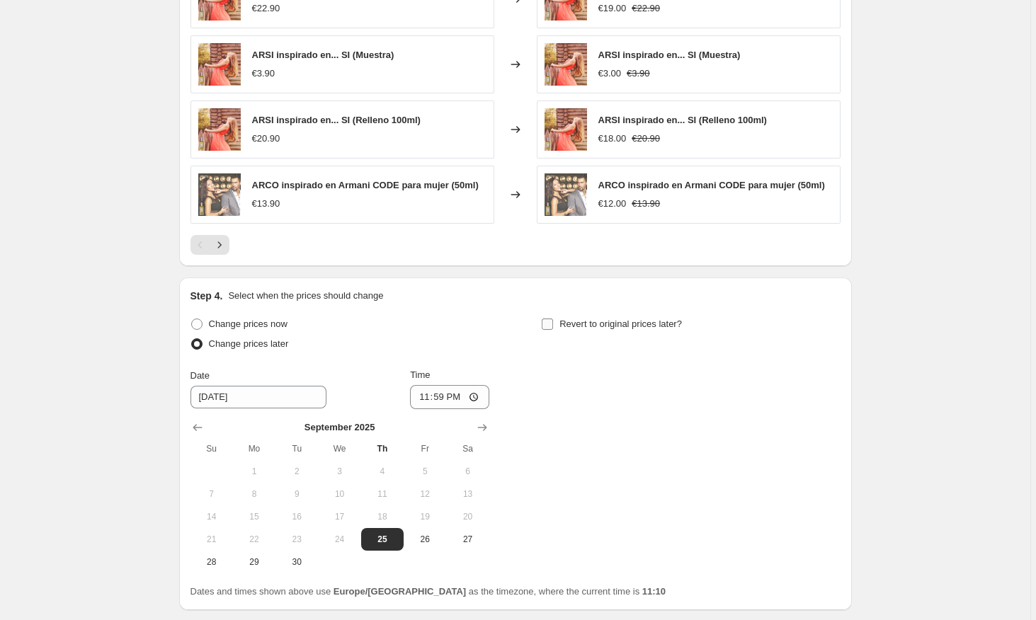
click at [547, 329] on input "Revert to original prices later?" at bounding box center [547, 324] width 11 height 11
checkbox input "true"
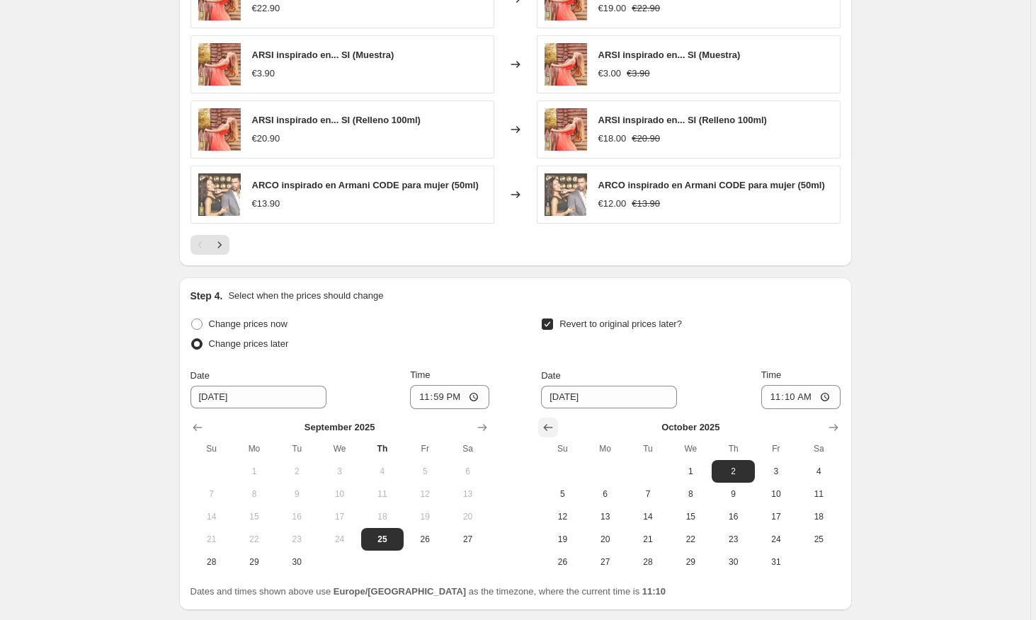
click at [554, 427] on icon "Show previous month, September 2025" at bounding box center [548, 428] width 14 height 14
click at [562, 560] on span "28" at bounding box center [562, 562] width 31 height 11
type input "[DATE]"
click at [812, 403] on input "11:10" at bounding box center [800, 397] width 79 height 24
click at [845, 403] on div "Step 4. Select when the prices should change Change prices now Change prices la…" at bounding box center [515, 444] width 673 height 333
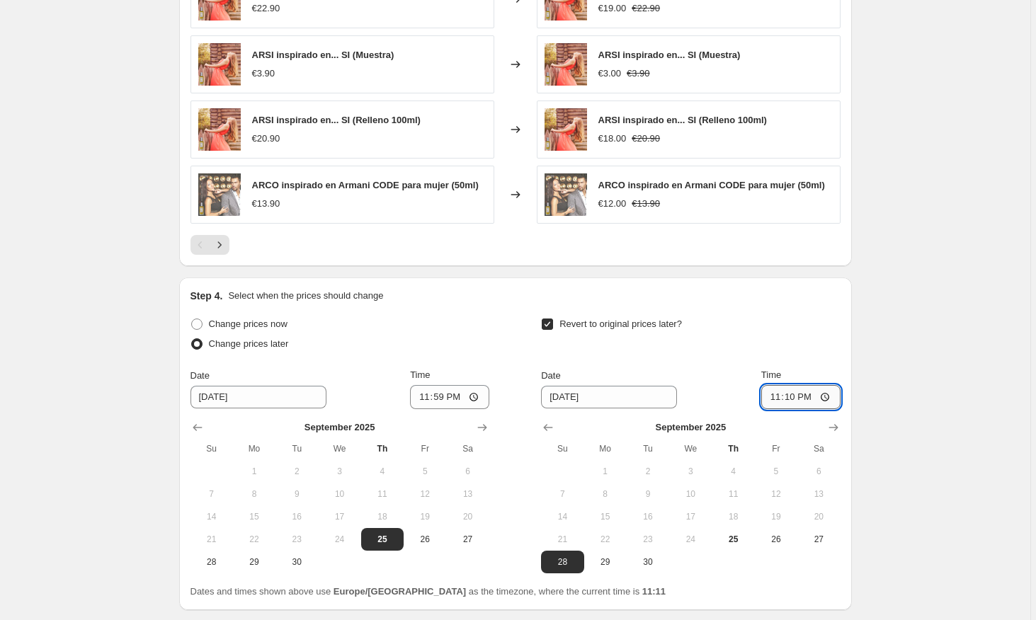
click at [833, 399] on input "23:10" at bounding box center [800, 397] width 79 height 24
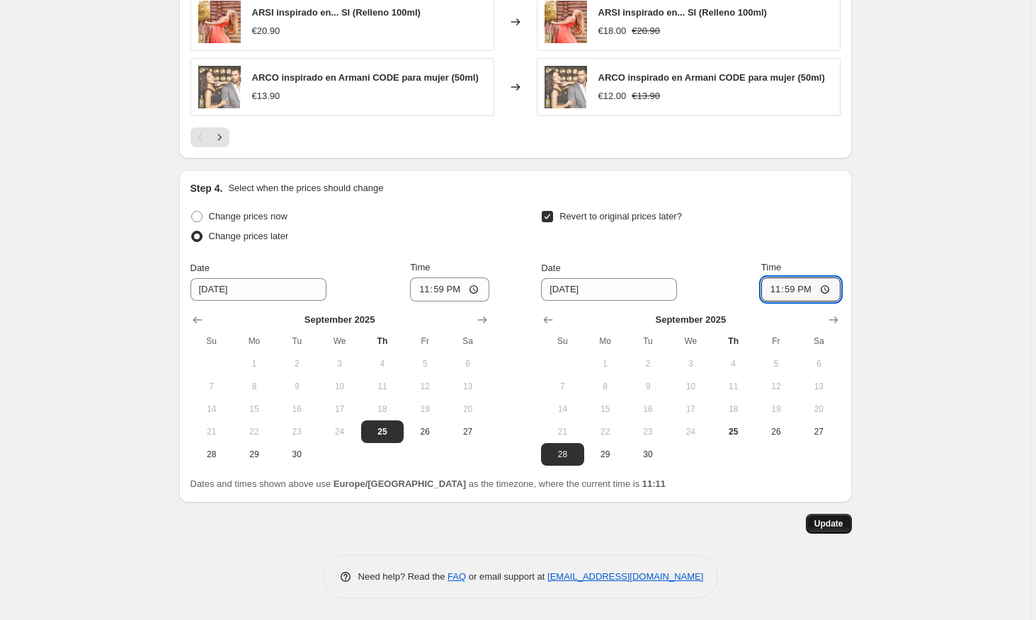
type input "23:59"
click at [831, 525] on span "Update" at bounding box center [828, 523] width 29 height 11
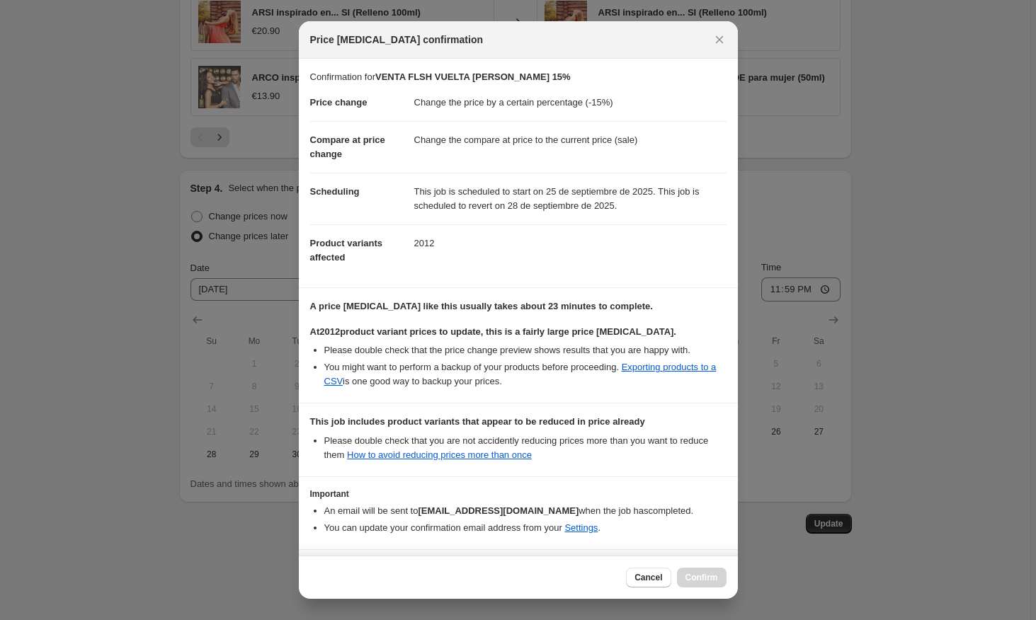
scroll to position [51, 0]
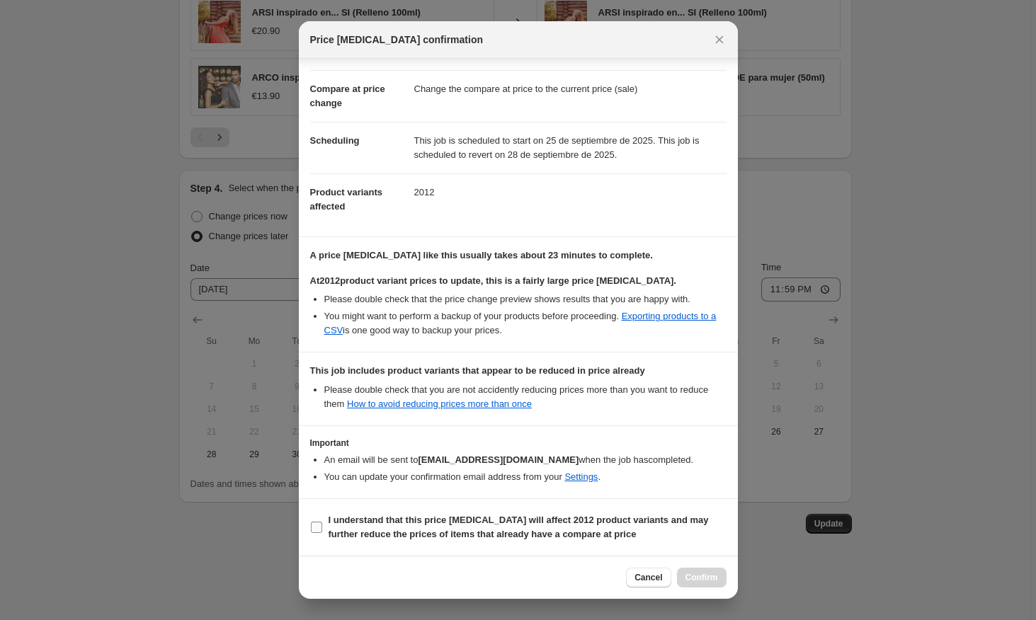
click at [317, 529] on input "I understand that this price [MEDICAL_DATA] will affect 2012 product variants a…" at bounding box center [316, 527] width 11 height 11
checkbox input "true"
click at [699, 579] on span "Confirm" at bounding box center [701, 577] width 33 height 11
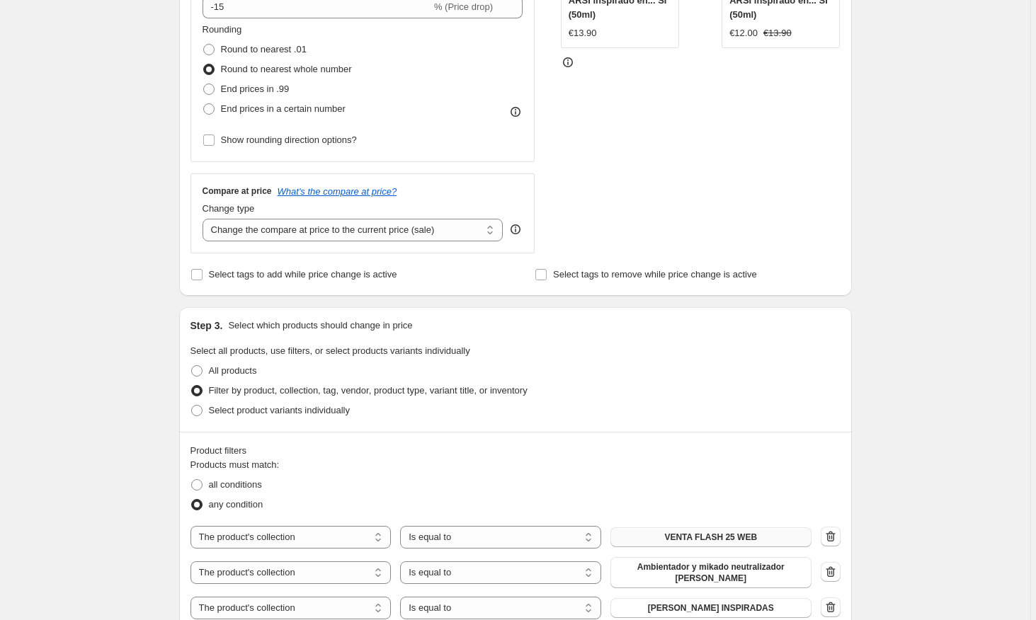
scroll to position [336, 0]
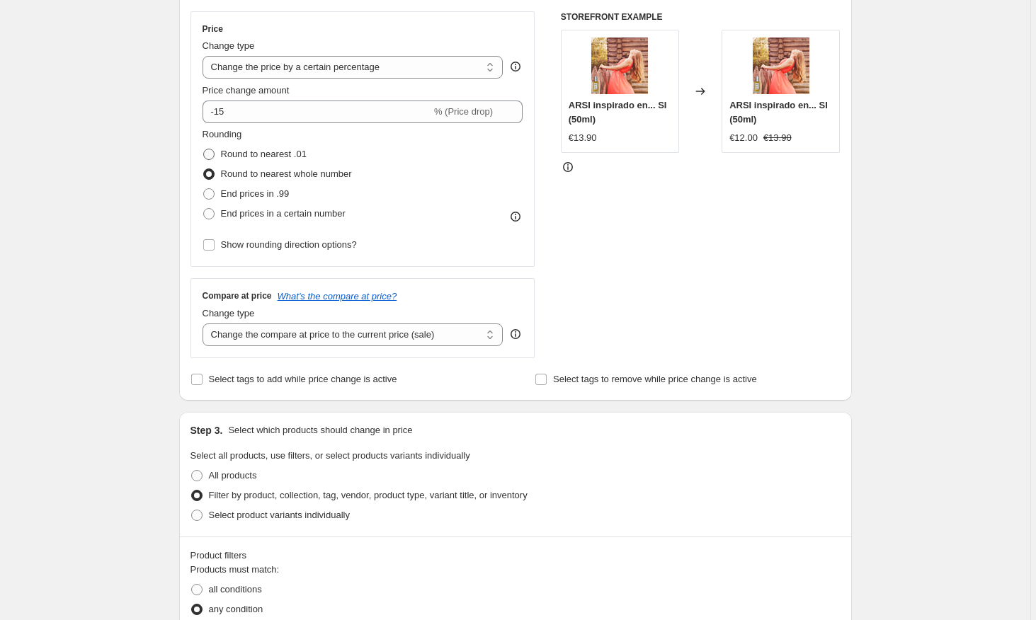
click at [217, 152] on label "Round to nearest .01" at bounding box center [254, 154] width 104 height 20
click at [204, 149] on input "Round to nearest .01" at bounding box center [203, 149] width 1 height 1
radio input "true"
click at [217, 171] on label "Round to nearest whole number" at bounding box center [276, 174] width 149 height 20
click at [204, 169] on input "Round to nearest whole number" at bounding box center [203, 169] width 1 height 1
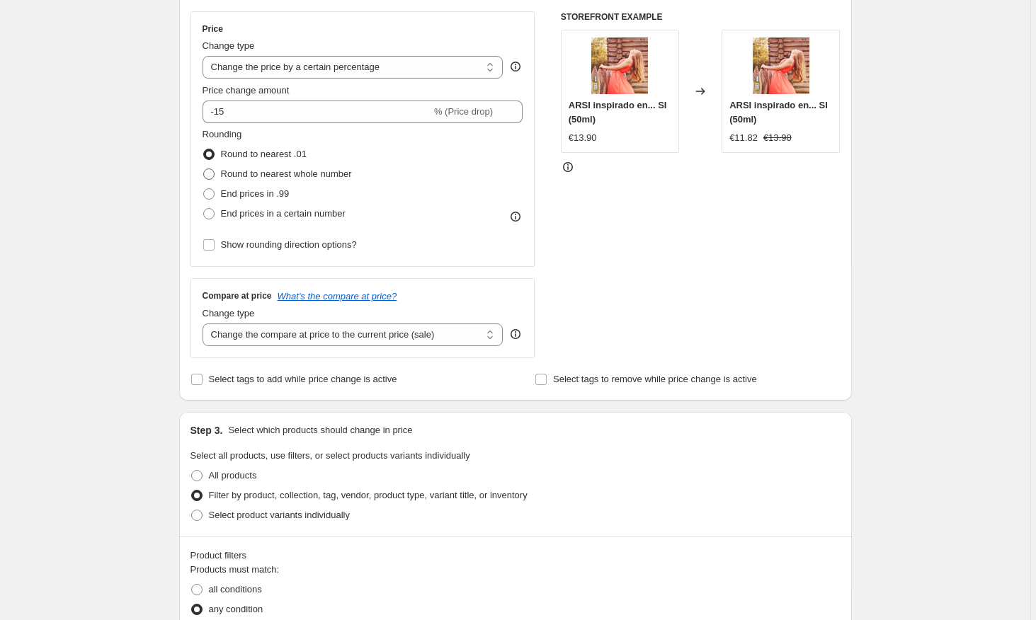
radio input "true"
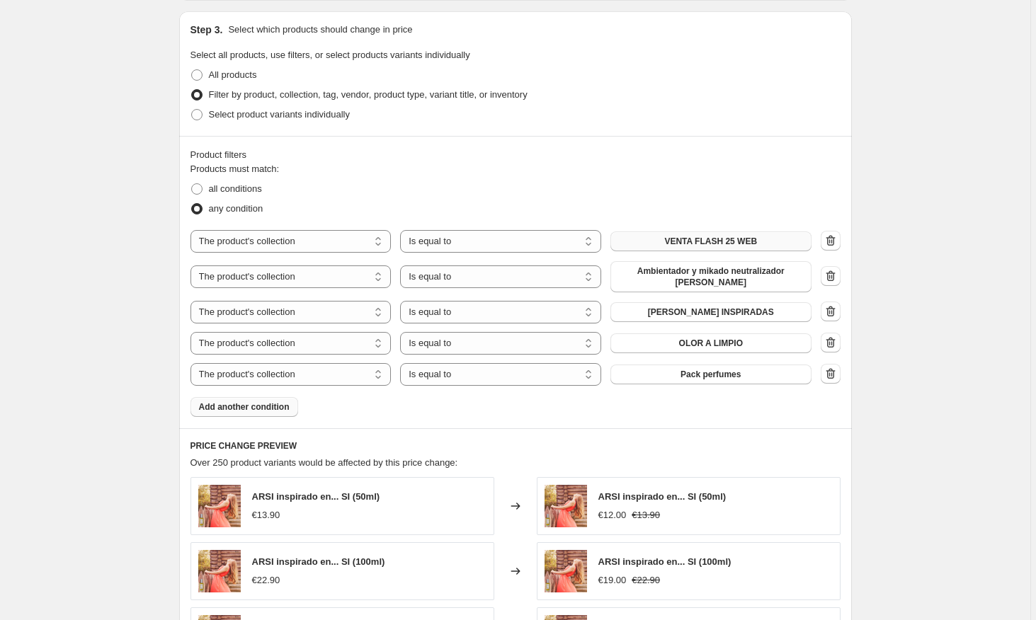
scroll to position [1417, 0]
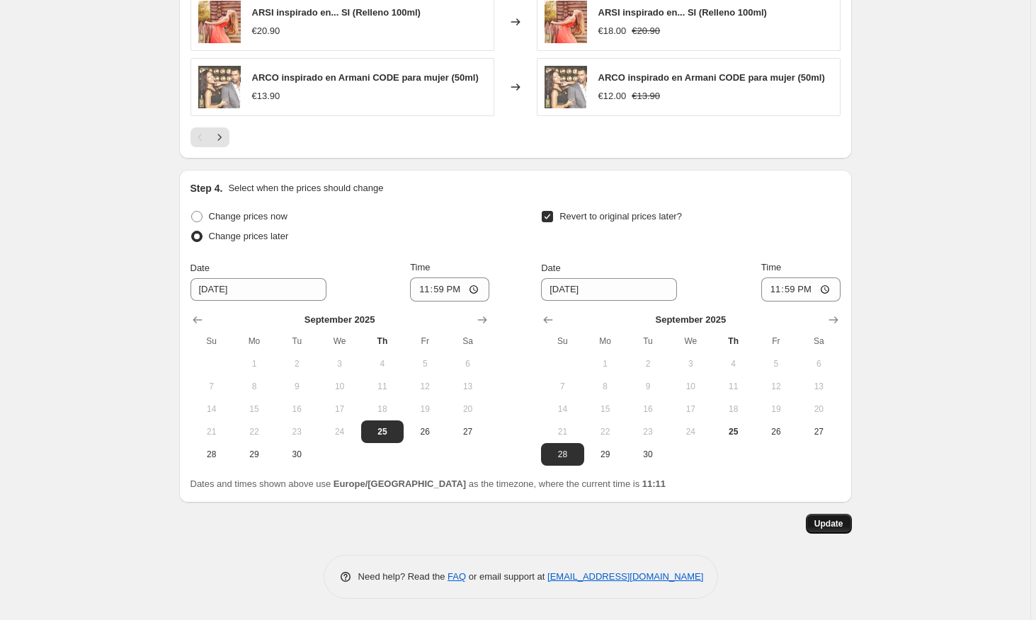
click at [821, 527] on span "Update" at bounding box center [828, 523] width 29 height 11
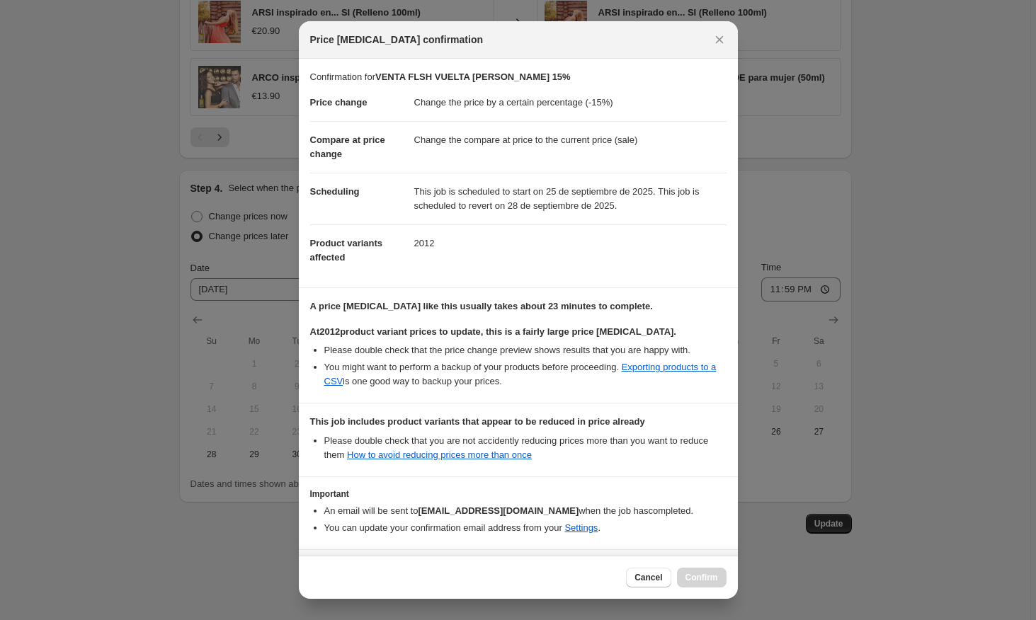
scroll to position [51, 0]
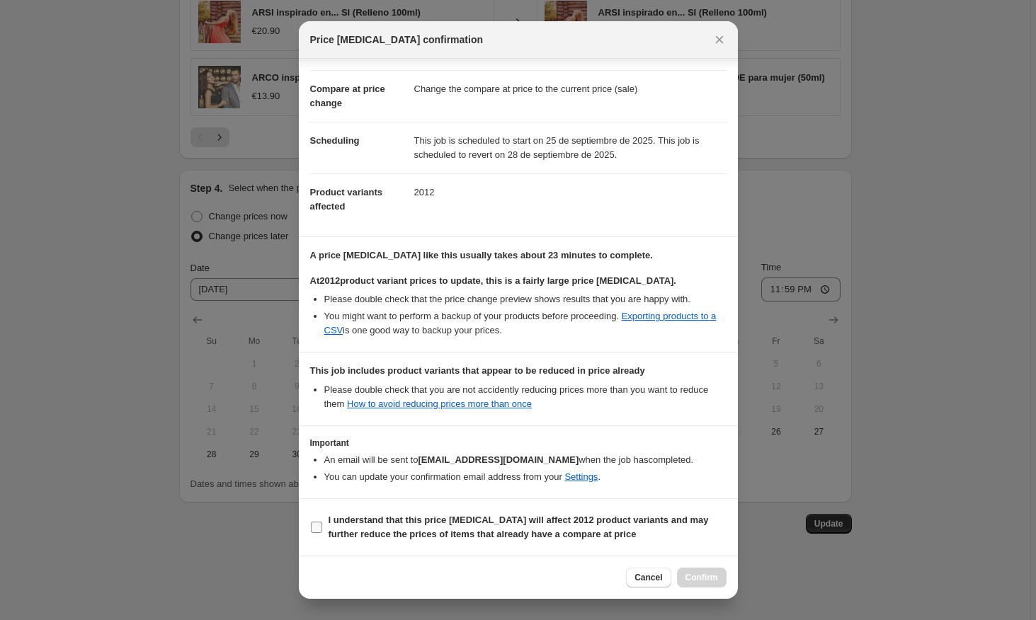
click at [311, 523] on input "I understand that this price [MEDICAL_DATA] will affect 2012 product variants a…" at bounding box center [316, 527] width 11 height 11
checkbox input "true"
click at [705, 583] on button "Confirm" at bounding box center [702, 578] width 50 height 20
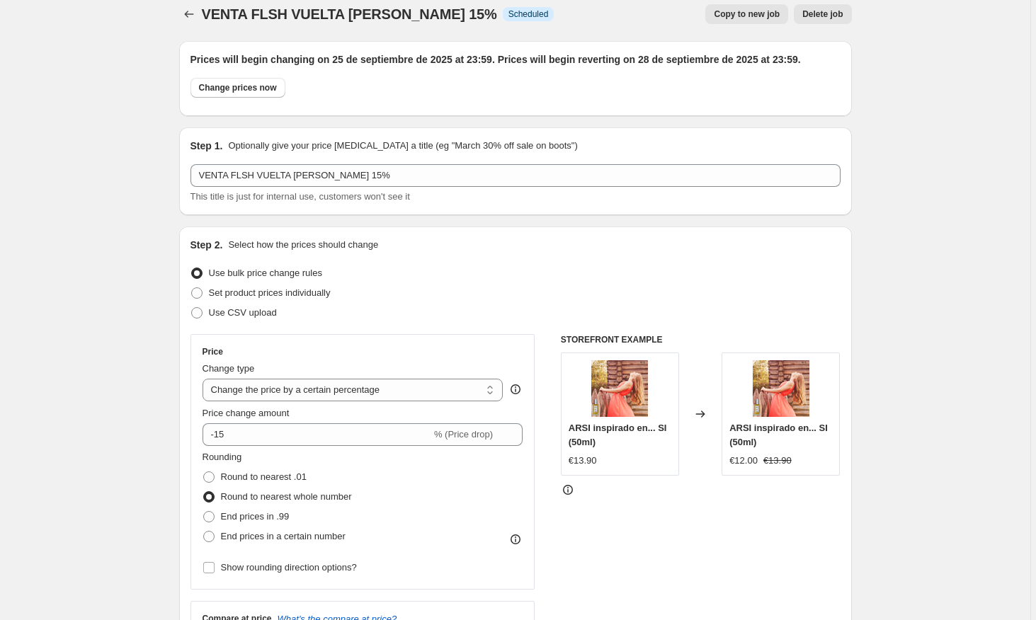
scroll to position [0, 0]
